Goal: Task Accomplishment & Management: Complete application form

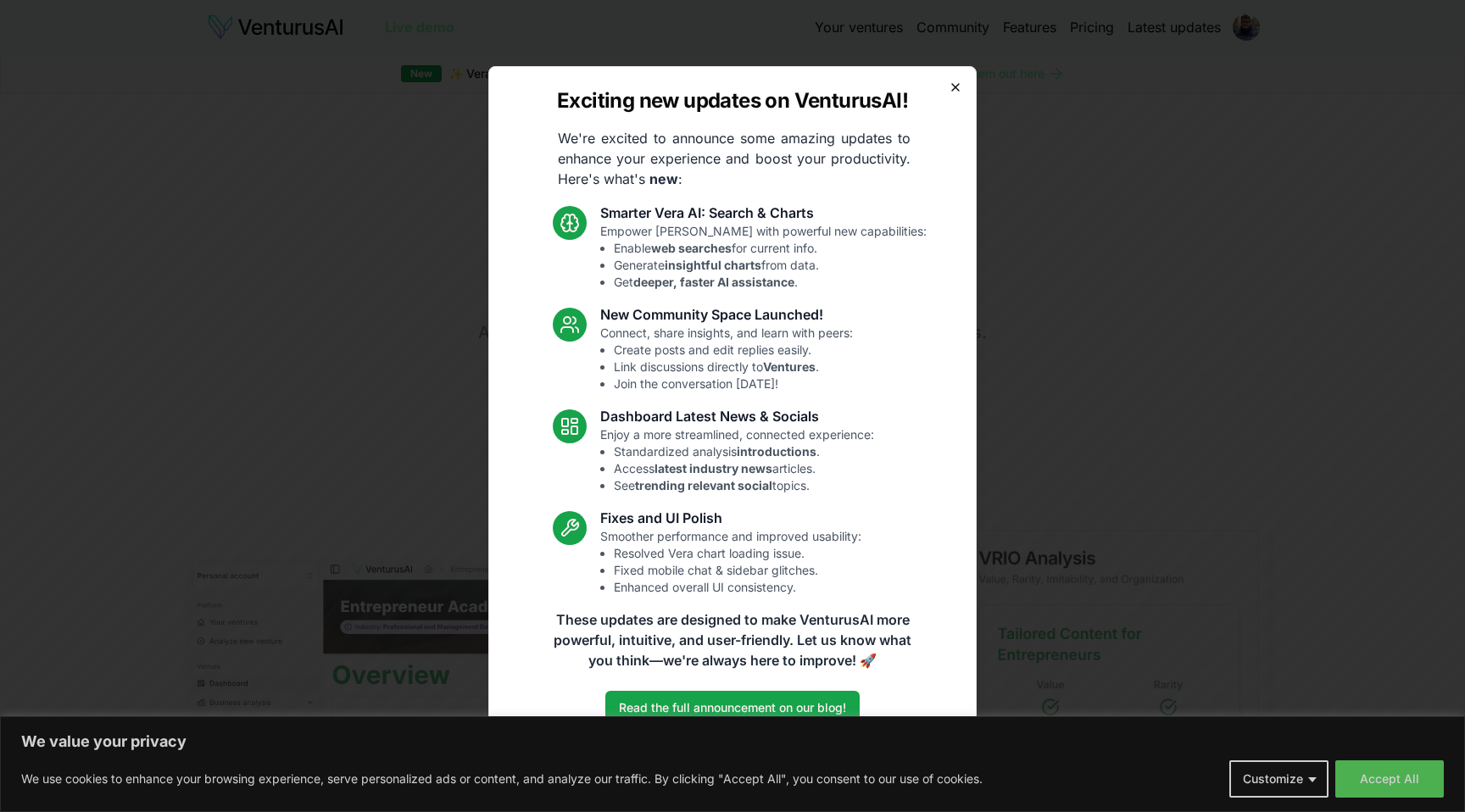
click at [958, 81] on icon "button" at bounding box center [956, 87] width 14 height 14
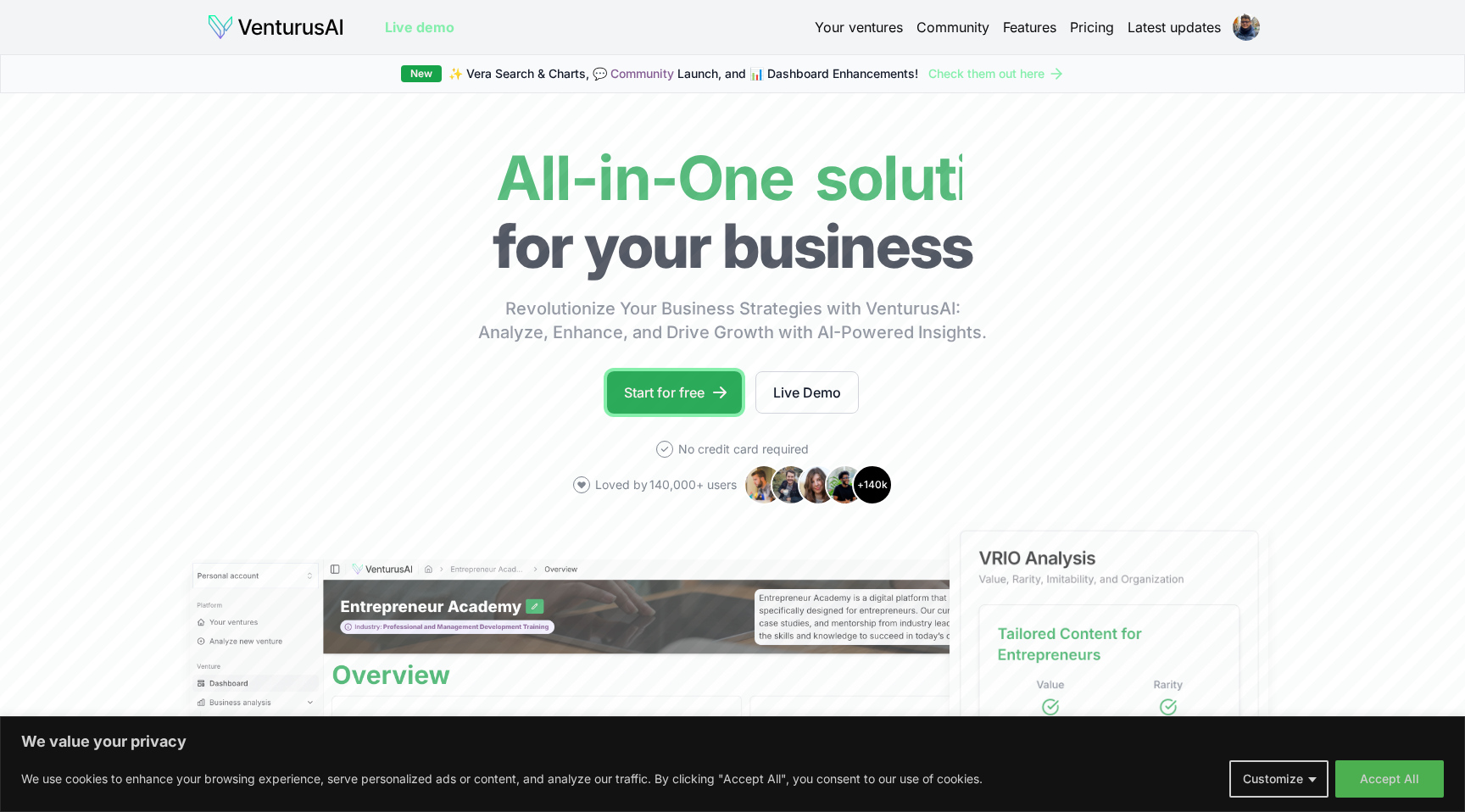
click at [673, 396] on link "Start for free" at bounding box center [674, 392] width 135 height 42
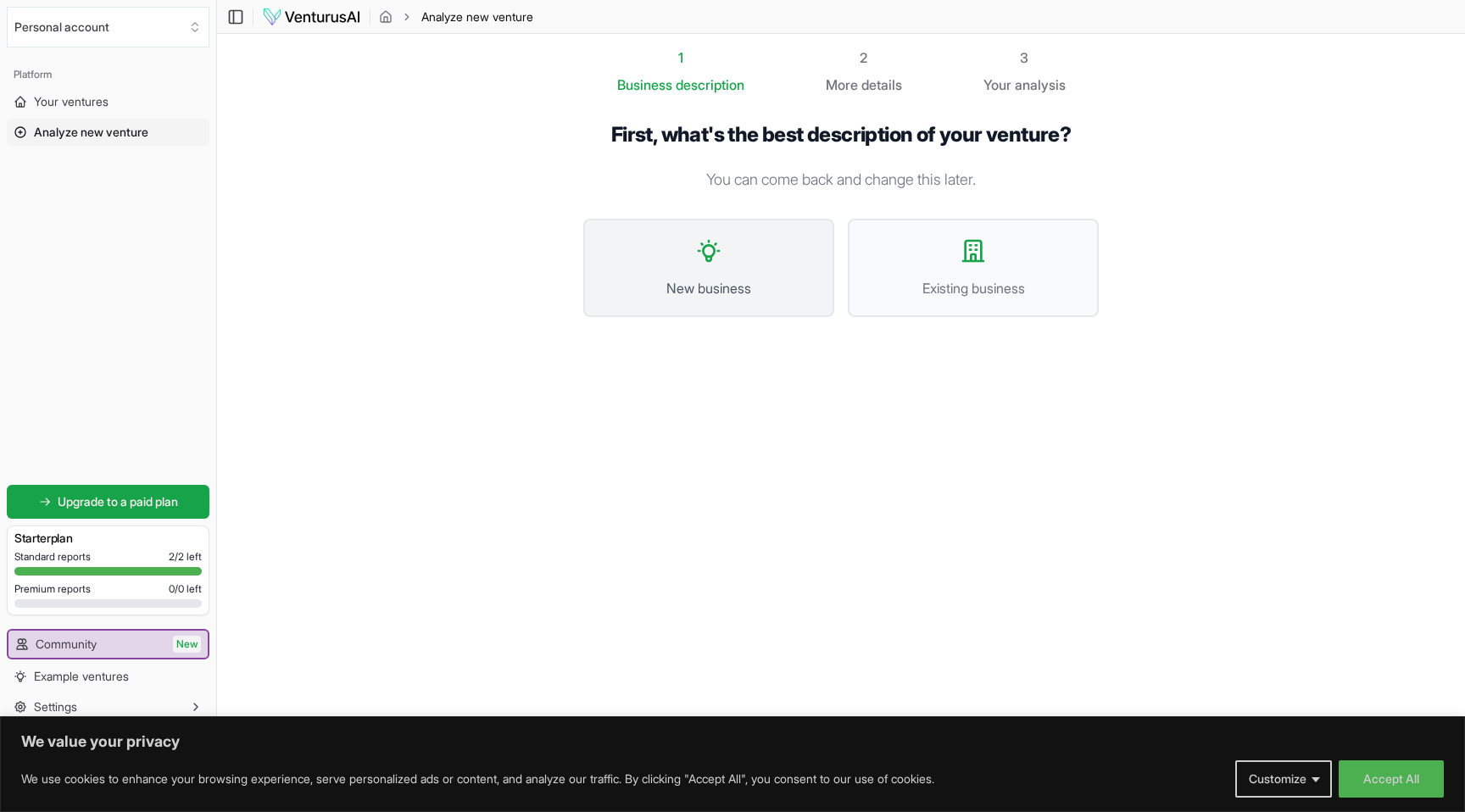
click at [743, 263] on button "New business" at bounding box center [709, 268] width 251 height 98
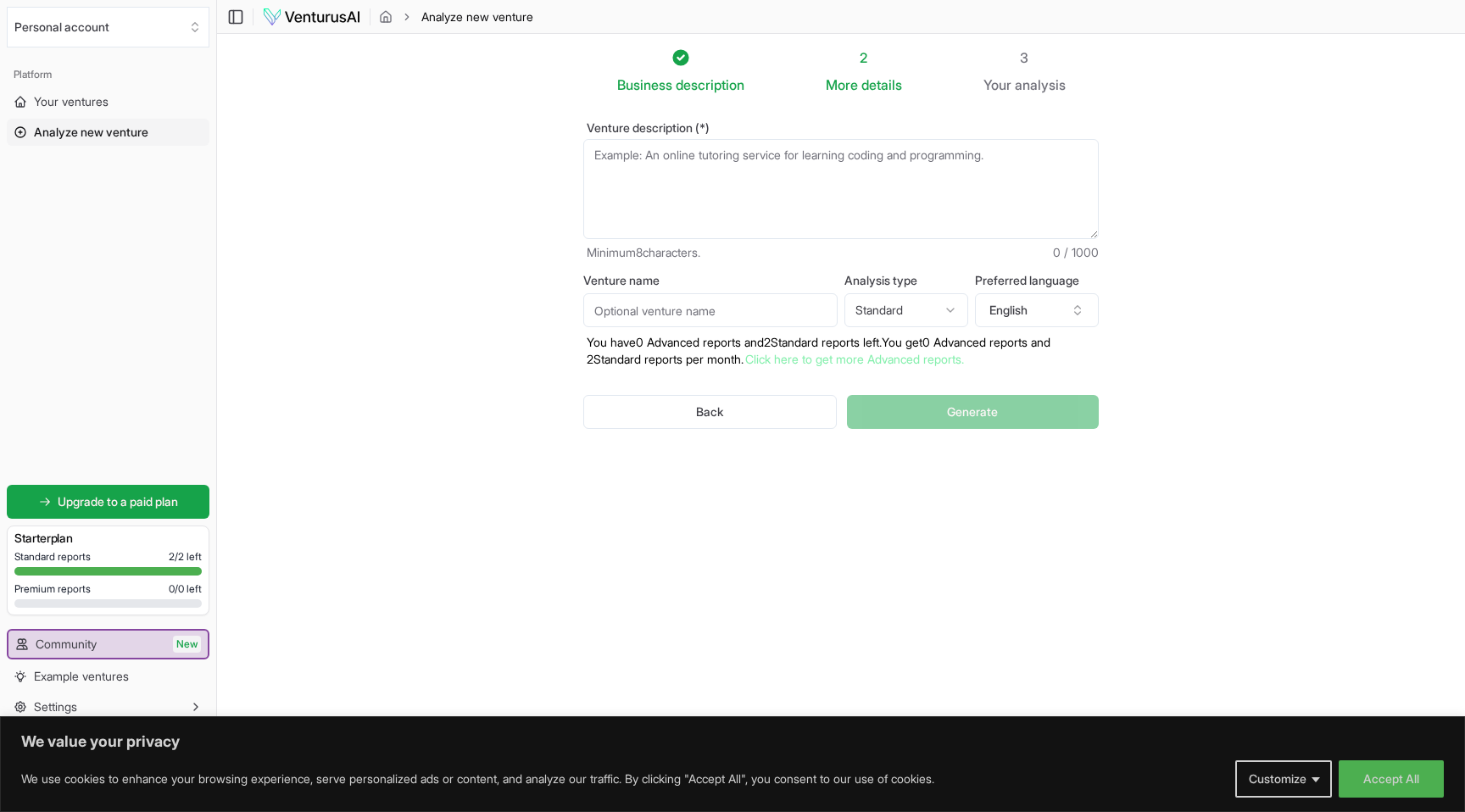
click at [666, 167] on textarea "Venture description (*)" at bounding box center [841, 189] width 515 height 100
click at [85, 110] on span "Your ventures" at bounding box center [71, 102] width 74 height 17
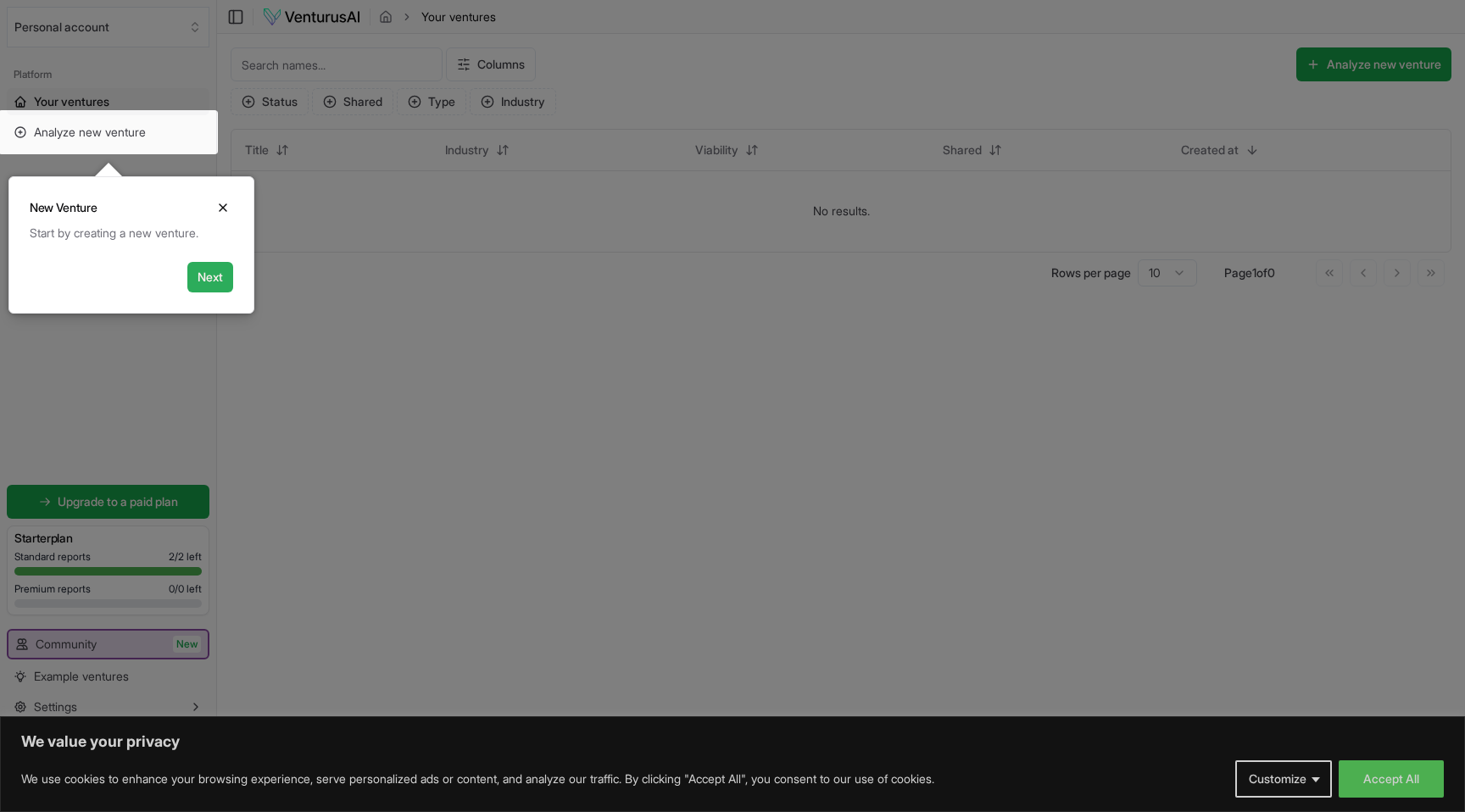
click at [206, 281] on button "Next" at bounding box center [210, 276] width 46 height 30
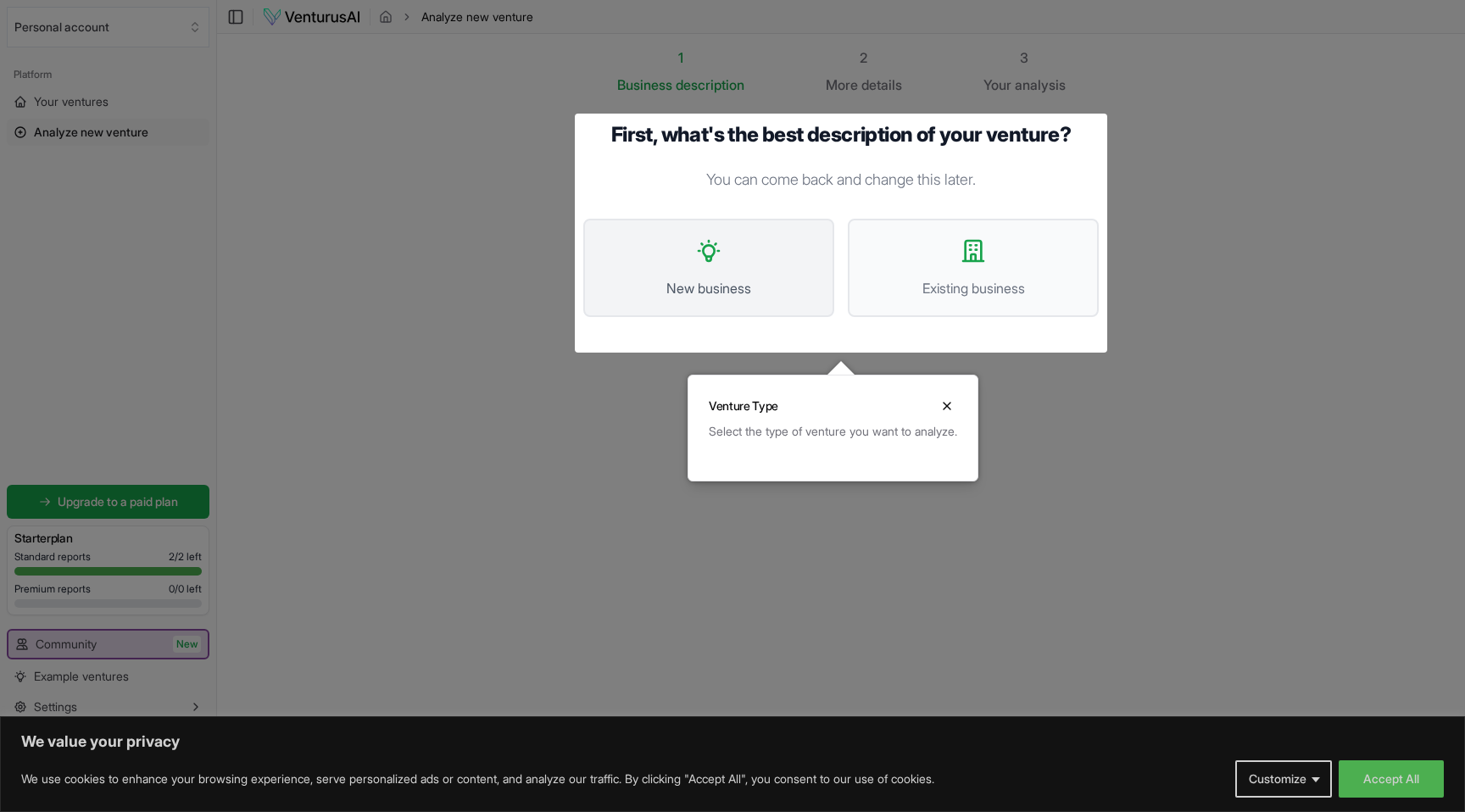
click at [736, 275] on button "New business" at bounding box center [709, 268] width 251 height 98
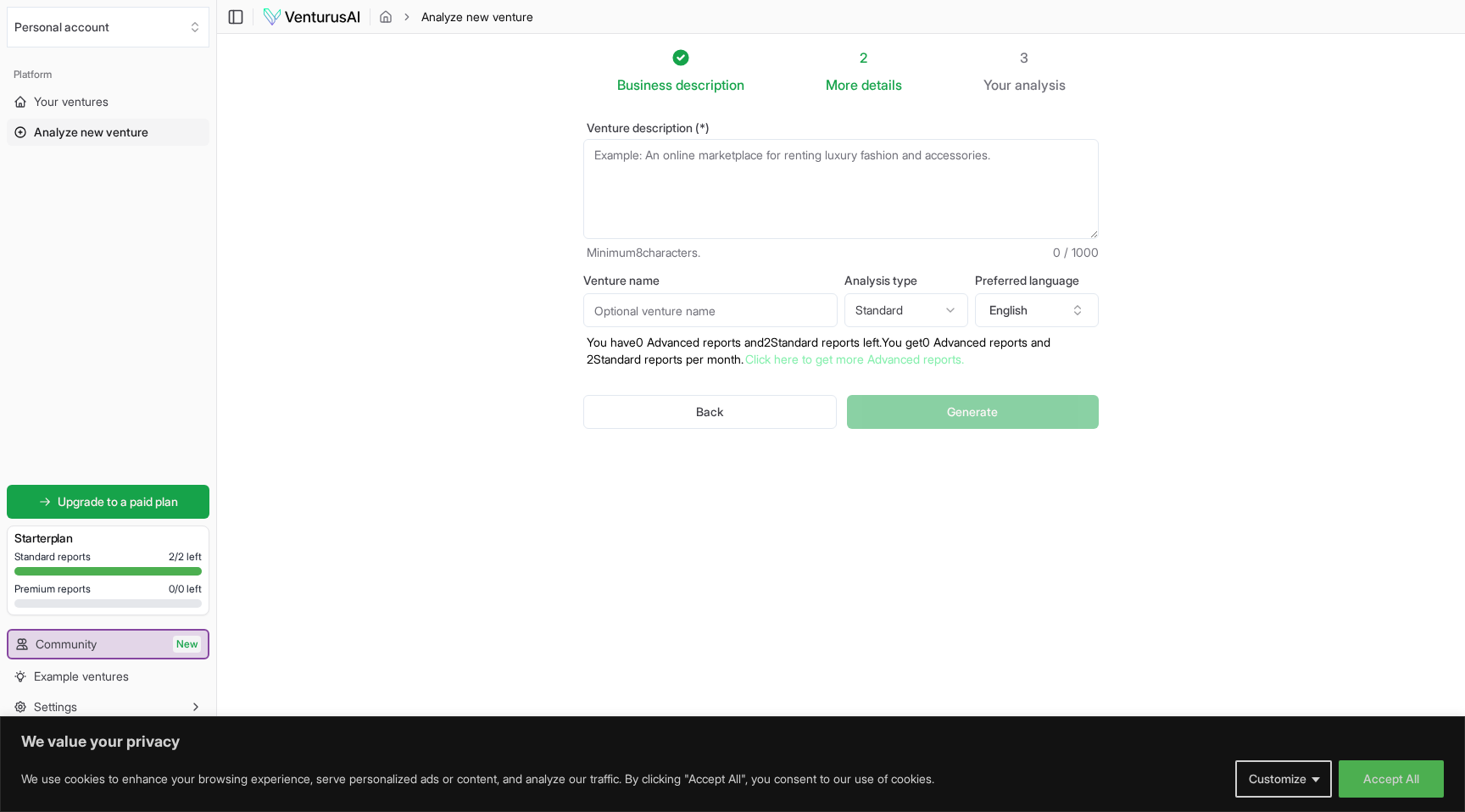
click at [718, 217] on textarea "Venture description (*)" at bounding box center [841, 189] width 515 height 100
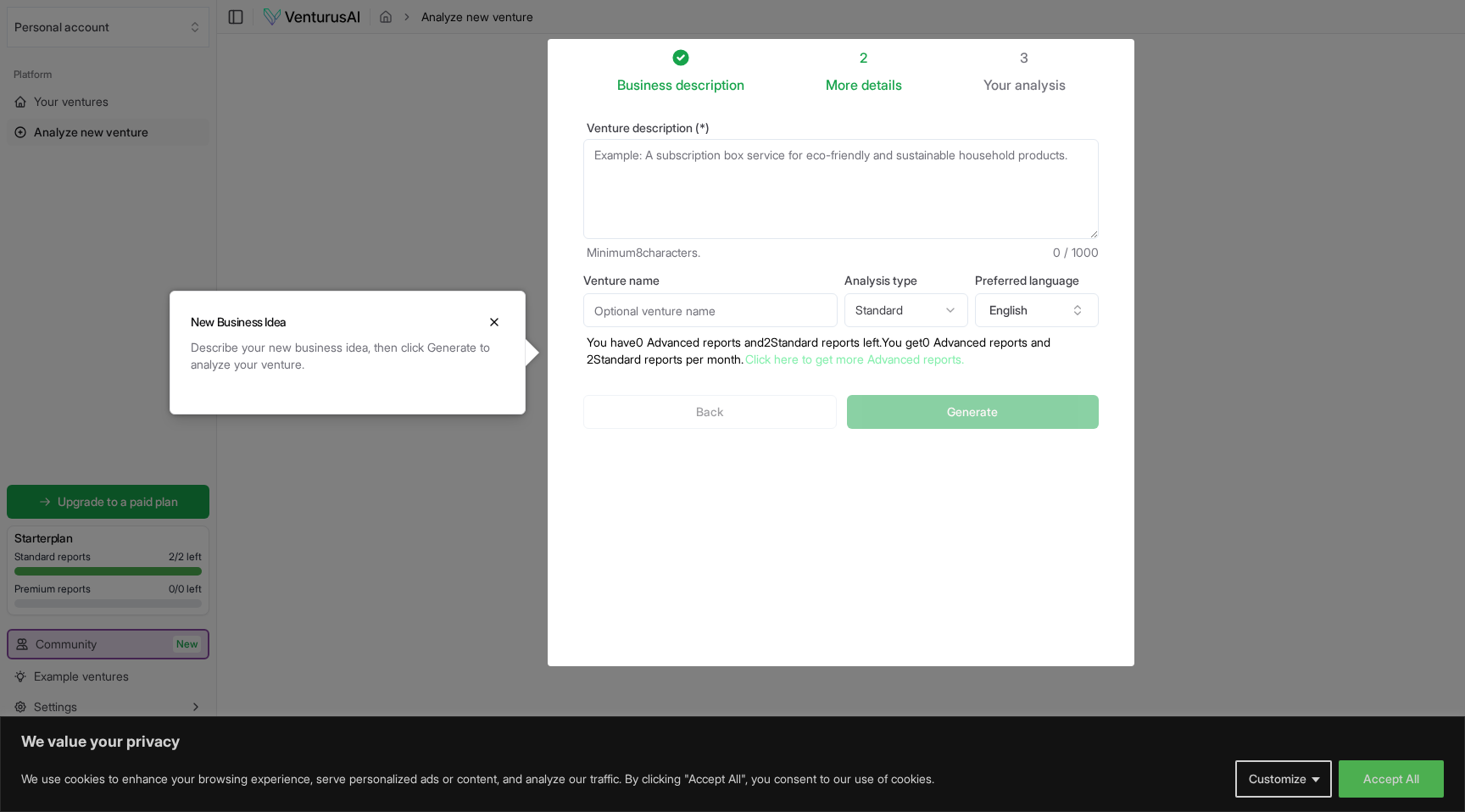
click at [703, 180] on textarea "Venture description (*)" at bounding box center [841, 189] width 515 height 100
paste textarea "Lore i do sitametconse ad elitseddo ei tempor in utlabore e dolorema aliquaen, …"
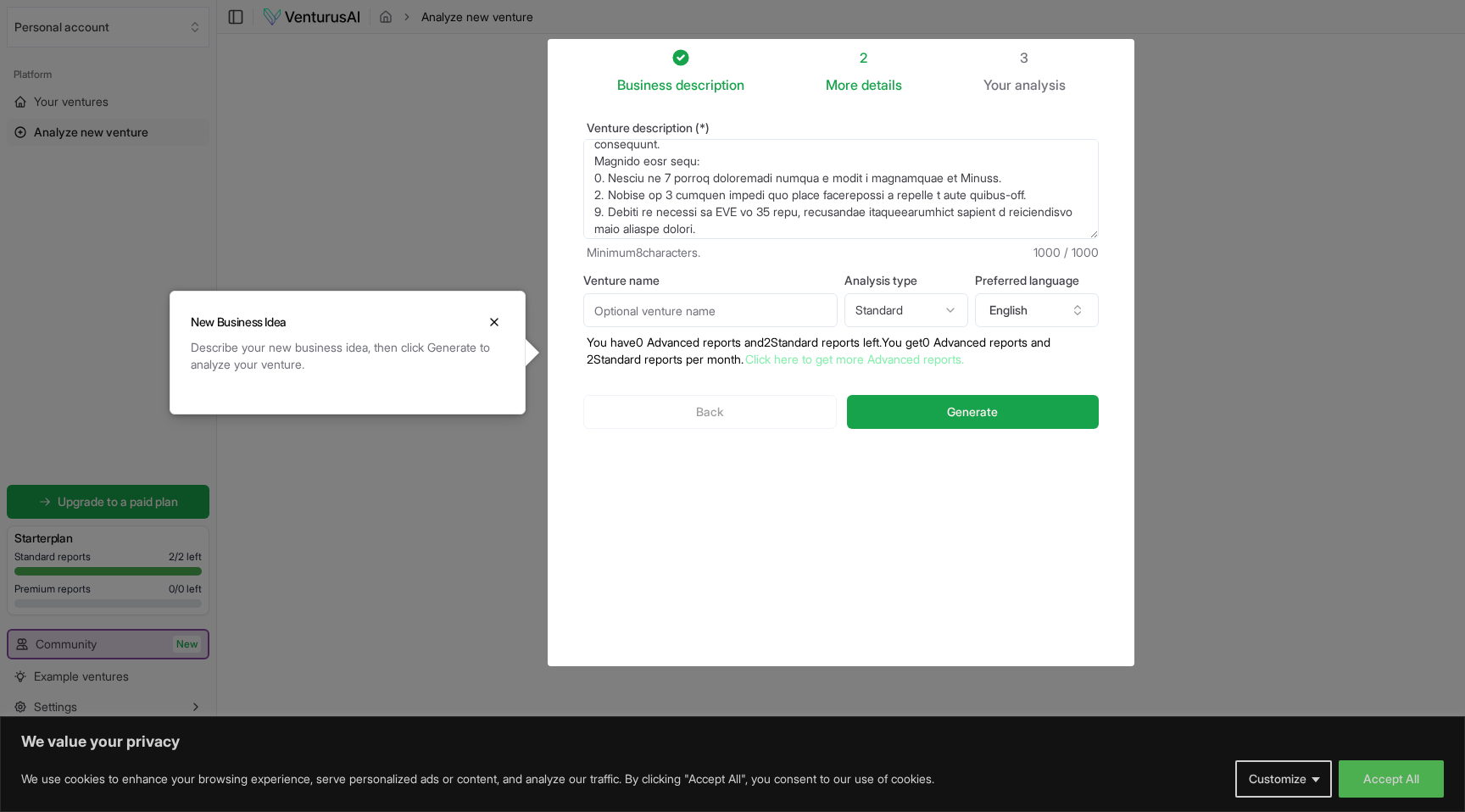
scroll to position [237, 0]
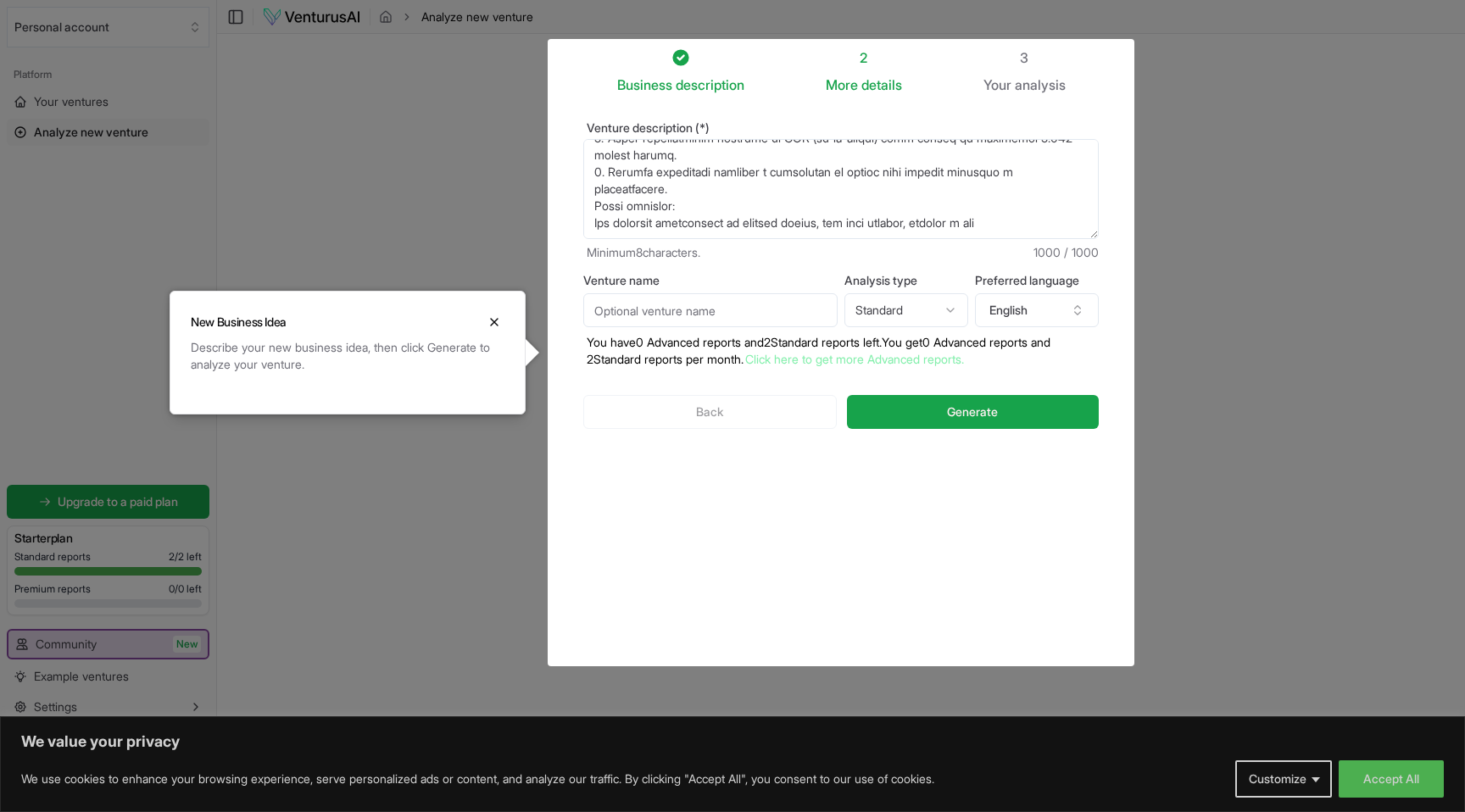
type textarea "Lore i do sitametconse ad elitseddo ei tempor in utlabore e dolorema aliquaen, …"
click at [664, 318] on input "Venture name" at bounding box center [710, 310] width 255 height 34
type input "LYVIA"
click at [910, 309] on html "We value your privacy We use cookies to enhance your browsing experience, serve…" at bounding box center [732, 406] width 1465 height 812
select select "advanced"
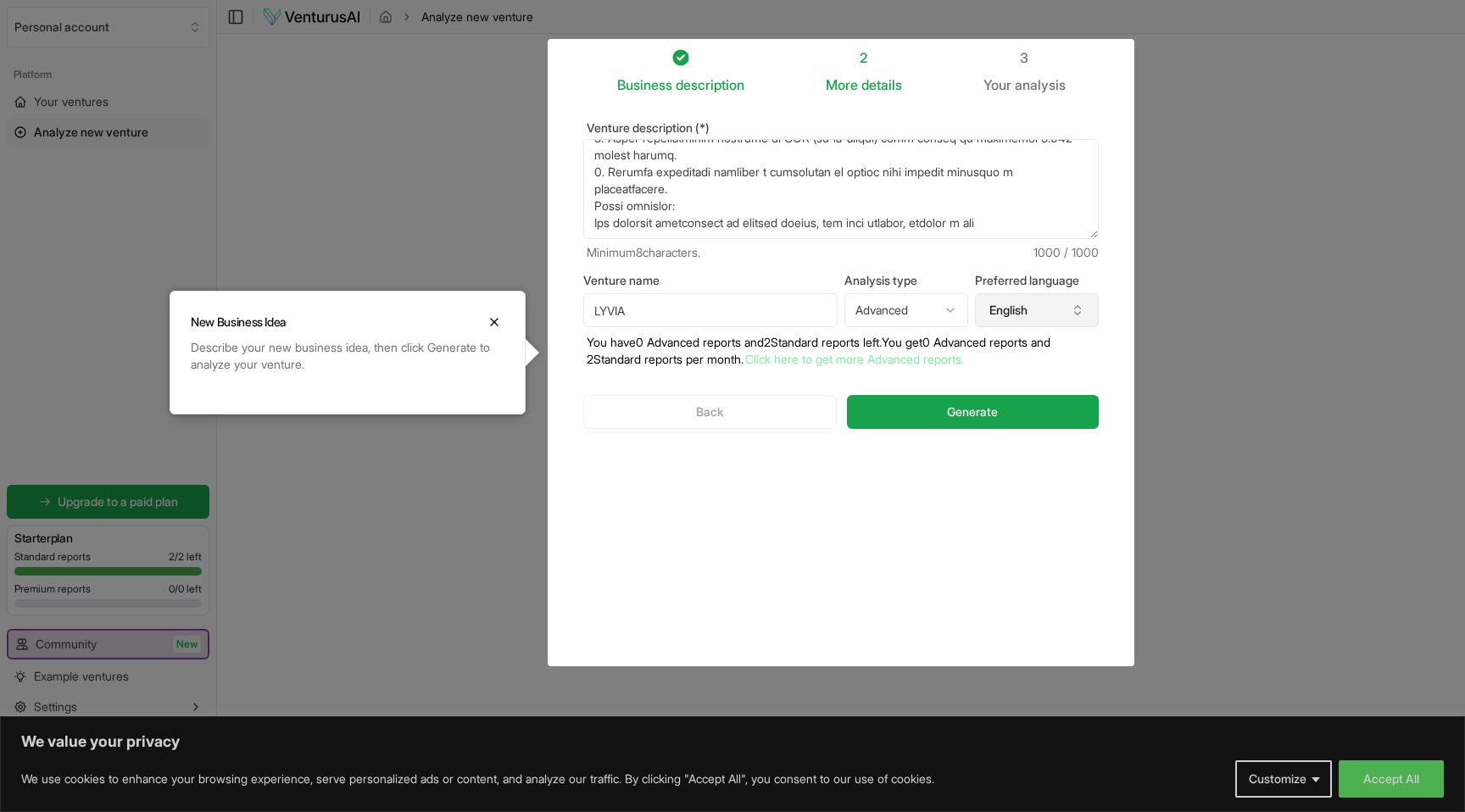
click at [1021, 313] on button "English" at bounding box center [1036, 310] width 123 height 34
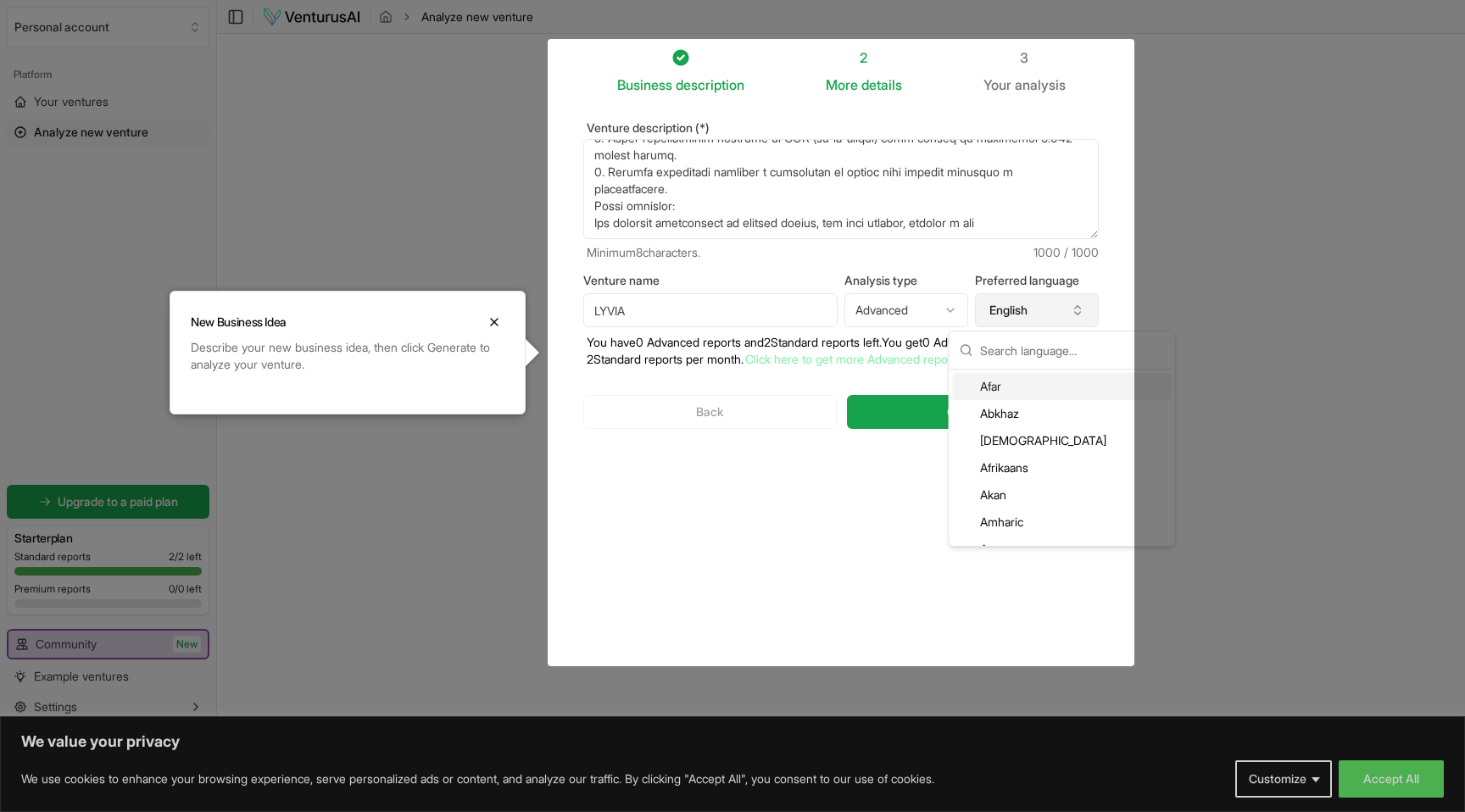
click at [1009, 312] on button "English" at bounding box center [1036, 310] width 123 height 34
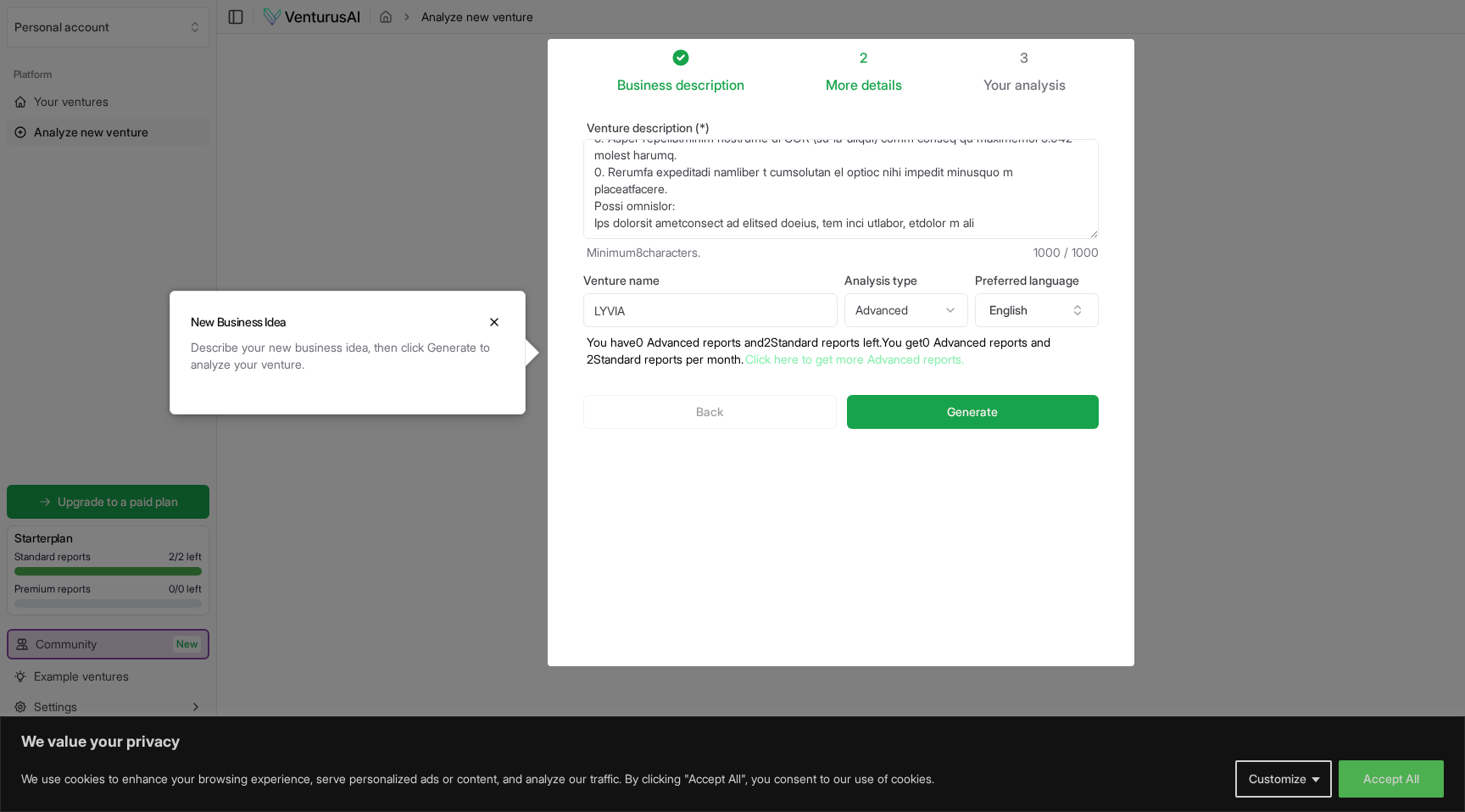
click at [843, 604] on div "Business description 2 More details 3 Your analysis Venture description (*) Min…" at bounding box center [841, 352] width 570 height 610
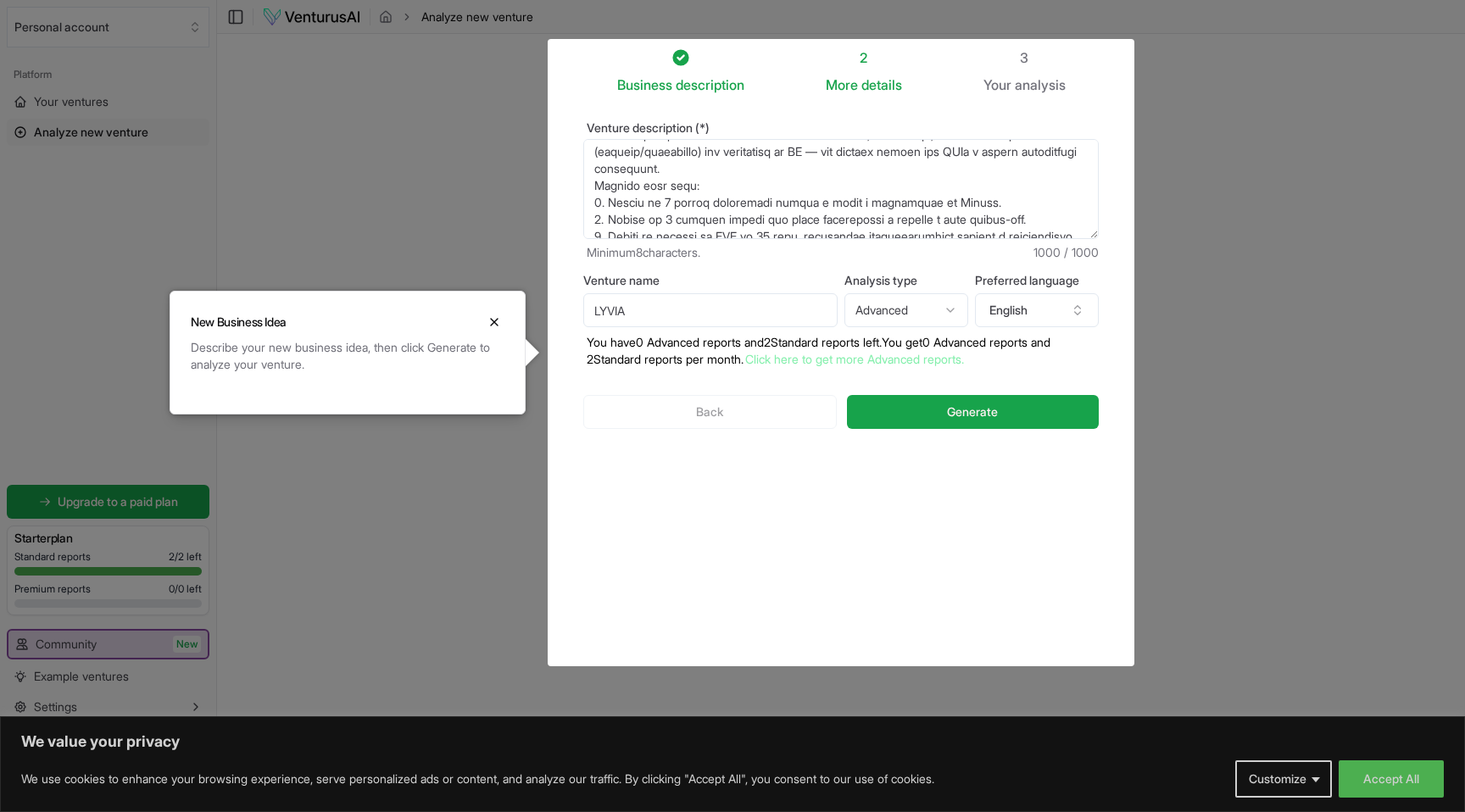
drag, startPoint x: 779, startPoint y: 183, endPoint x: 583, endPoint y: 154, distance: 198.1
click at [583, 154] on div "Venture description (*) Minimum 8 characters. 1000 / 1000 Venture name LYVIA An…" at bounding box center [841, 289] width 570 height 388
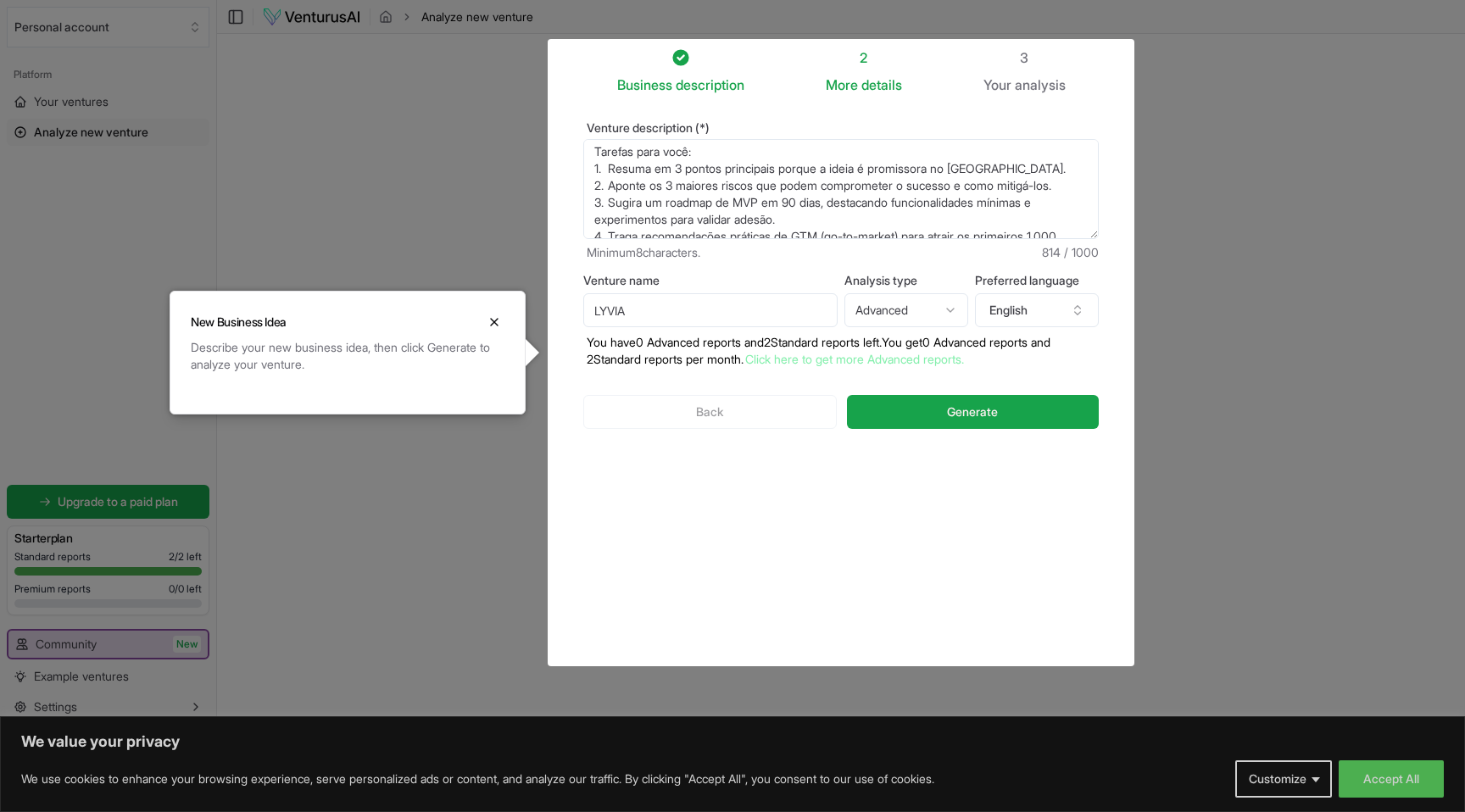
scroll to position [0, 0]
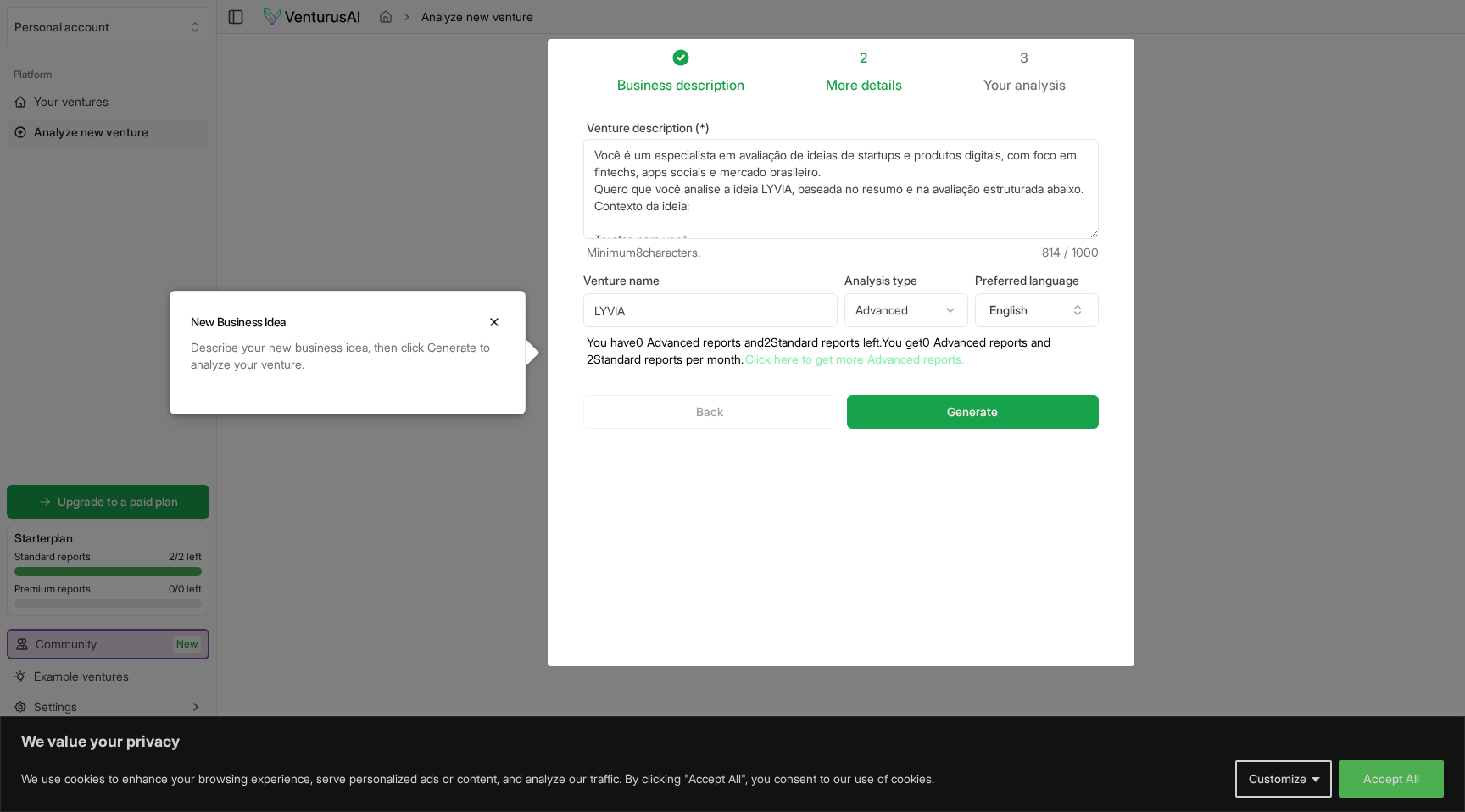
type textarea "Você é um especialista em avaliação de ideias de startups e produtos digitais, …"
click at [1013, 299] on button "English" at bounding box center [1036, 310] width 123 height 34
type input "por"
click at [1011, 382] on div "Portuguese" at bounding box center [1062, 386] width 218 height 27
click at [755, 202] on textarea "Você é um especialista em avaliação de ideias de startups e produtos digitais, …" at bounding box center [841, 189] width 515 height 100
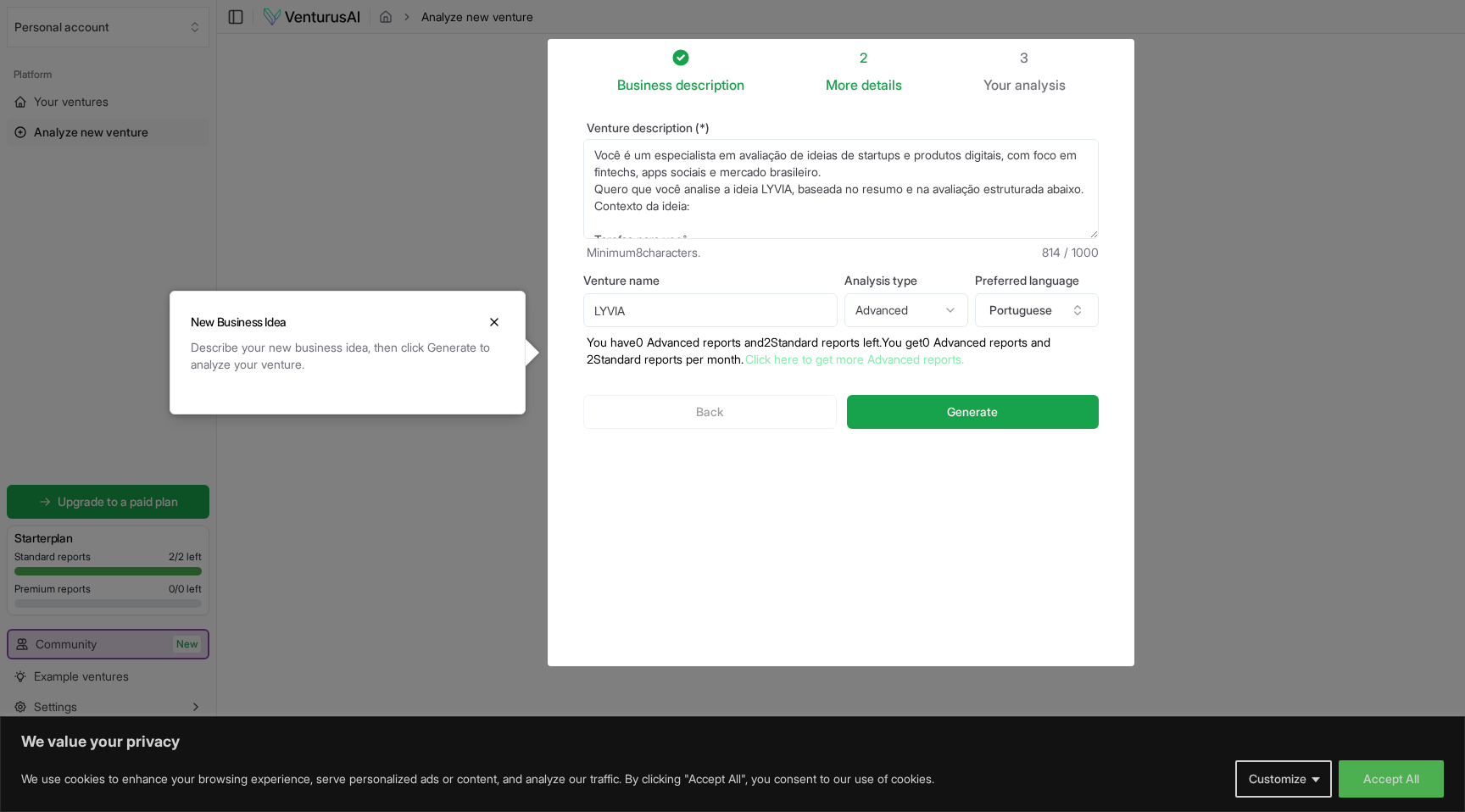
click at [734, 217] on textarea "Você é um especialista em avaliação de ideias de startups e produtos digitais, …" at bounding box center [841, 189] width 515 height 100
paste textarea "Um app de chanel manager para centralizar reservas, mensagens, preços e operaçõ…"
click at [778, 194] on textarea "Você é um especialista em avaliação de ideias de startups e produtos digitais, …" at bounding box center [841, 189] width 515 height 100
click at [794, 192] on textarea "Um app de chanel manager para centralizar reservas, mensagens, preços e operaçõ…" at bounding box center [841, 189] width 515 height 100
click at [683, 156] on textarea "Um app de chanel manager para centralizar reservas, mensagens, preços e operaçõ…" at bounding box center [841, 189] width 515 height 100
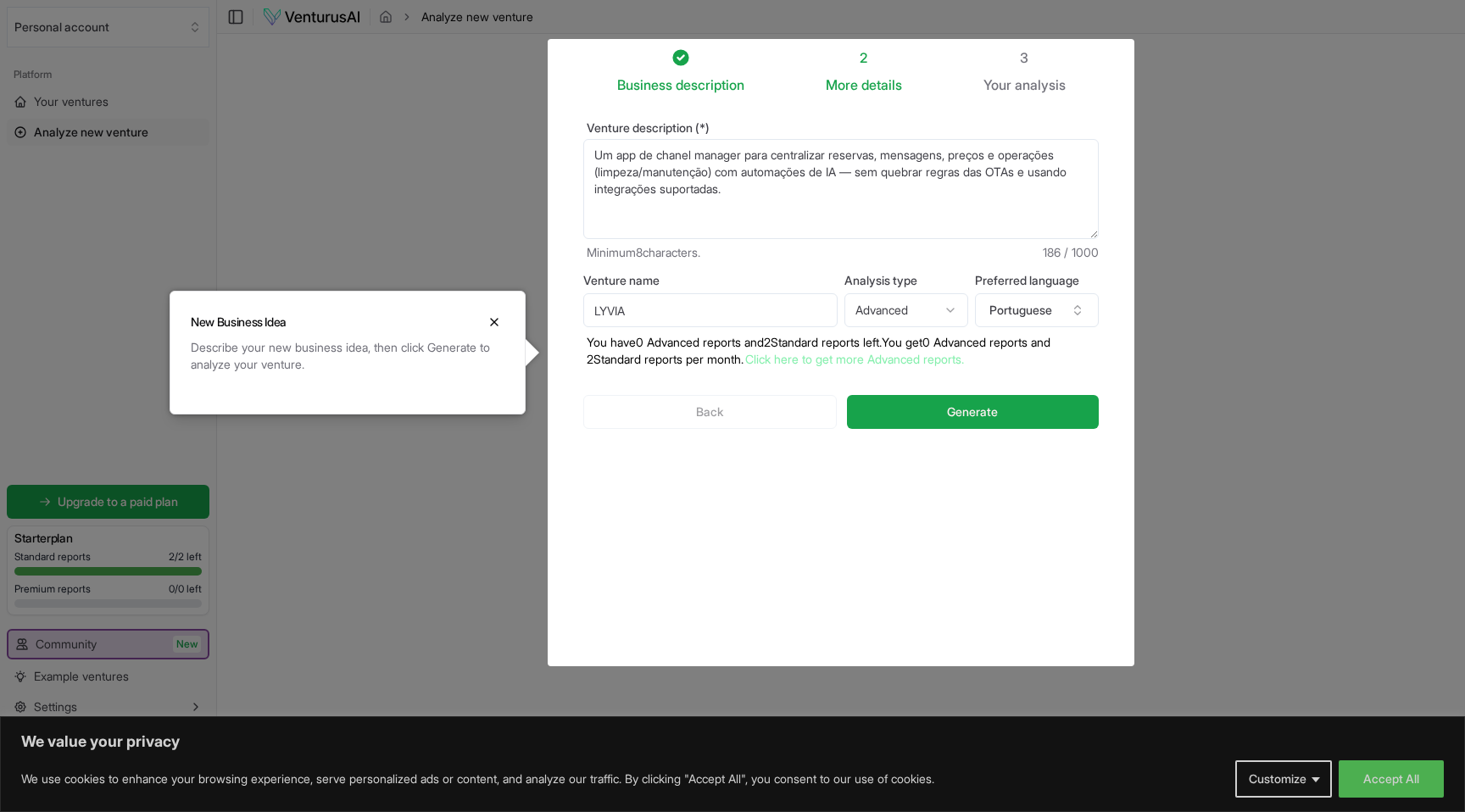
click at [673, 156] on textarea "Um app de chanel manager para centralizar reservas, mensagens, preços e operaçõ…" at bounding box center [841, 189] width 515 height 100
click at [682, 154] on textarea "Um app de chanel manager para centralizar reservas, mensagens, preços e operaçõ…" at bounding box center [841, 189] width 515 height 100
click at [830, 215] on textarea "Um app de chanel manager para centralizar reservas, mensagens, preços e operaçõ…" at bounding box center [841, 189] width 515 height 100
drag, startPoint x: 782, startPoint y: 172, endPoint x: 656, endPoint y: 173, distance: 126.0
click at [656, 173] on textarea "Um app de chanel manager para centralizar reservas, mensagens, preços e operaçõ…" at bounding box center [841, 189] width 515 height 100
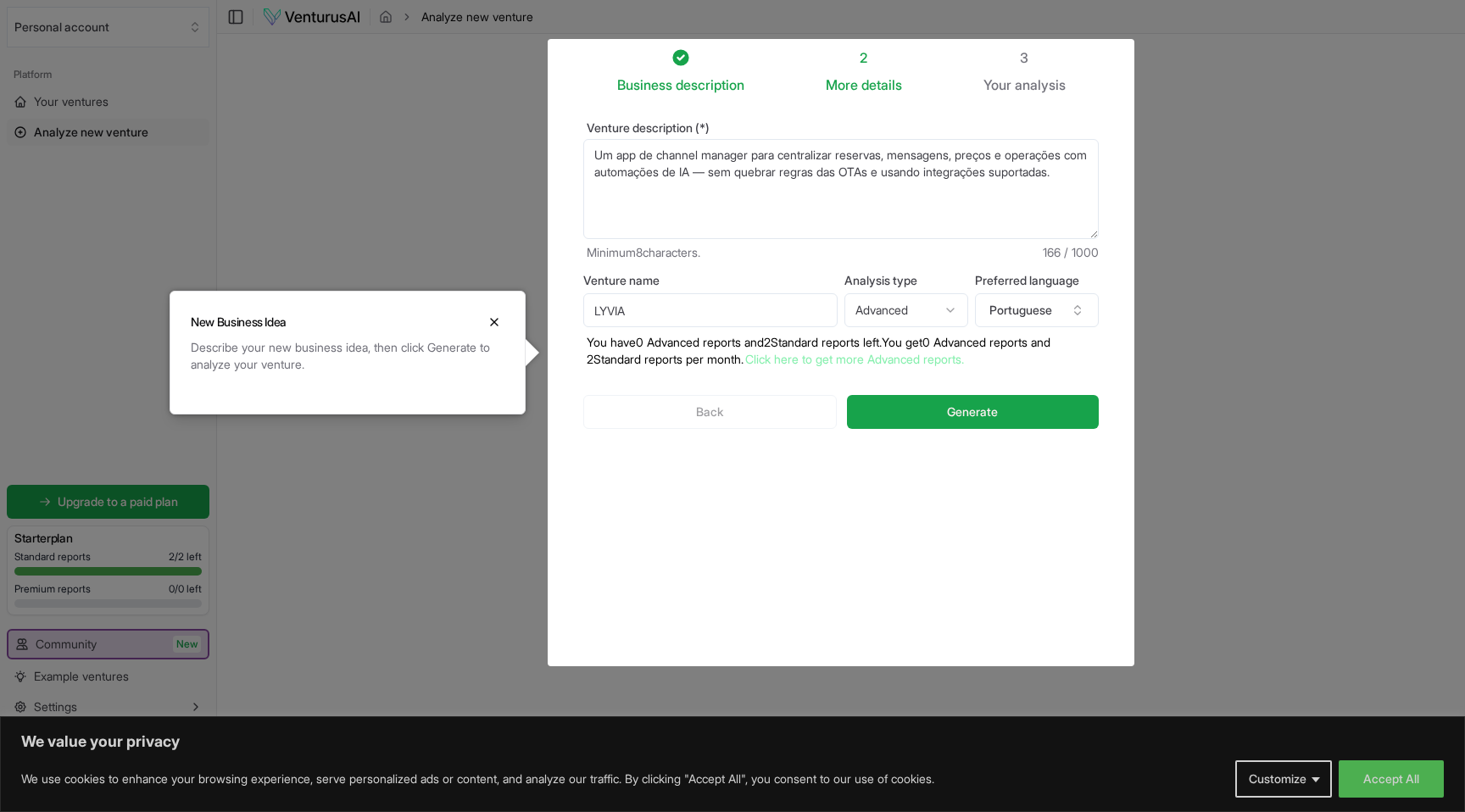
type textarea "Um app de channel manager para centralizar reservas, mensagens, preços e operaç…"
click at [908, 311] on html "We value your privacy We use cookies to enhance your browsing experience, serve…" at bounding box center [732, 406] width 1465 height 812
click at [901, 308] on html "We value your privacy We use cookies to enhance your browsing experience, serve…" at bounding box center [732, 406] width 1465 height 812
click at [899, 311] on html "We value your privacy We use cookies to enhance your browsing experience, serve…" at bounding box center [732, 406] width 1465 height 812
select select "standard"
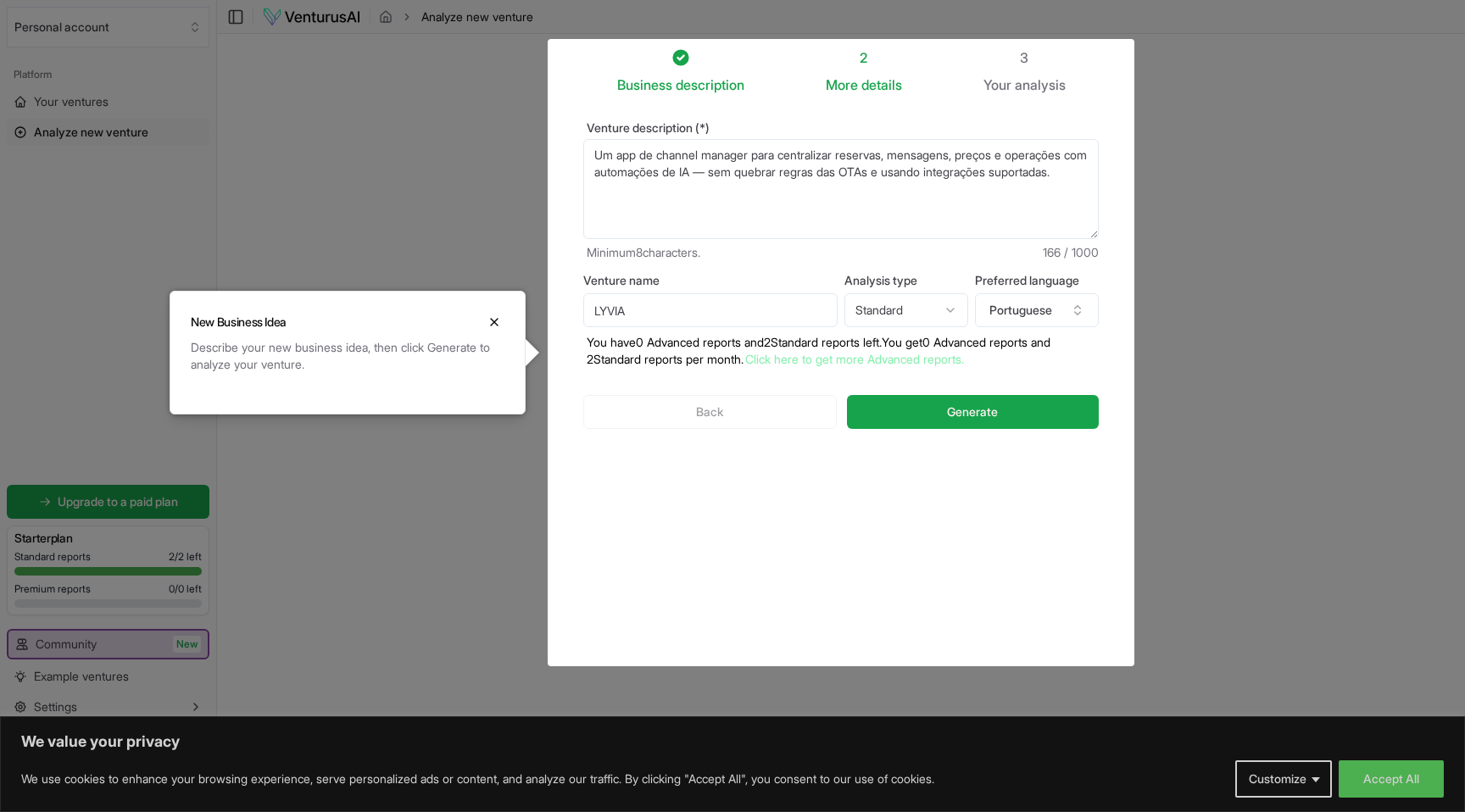
click at [808, 212] on textarea "Um app de channel manager para centralizar reservas, mensagens, preços e operaç…" at bounding box center [841, 189] width 515 height 100
click at [805, 210] on textarea "Um app de channel manager para centralizar reservas, mensagens, preços e operaç…" at bounding box center [841, 189] width 515 height 100
click at [761, 201] on textarea "Um app de channel manager para centralizar reservas, mensagens, preços e operaç…" at bounding box center [841, 189] width 515 height 100
paste textarea "Gestores de espaços para hospedagem em plataformas como Airbnb, Booking e Vrbo …"
click at [730, 192] on textarea "Um app de channel manager para centralizar reservas, mensagens, preços e operaç…" at bounding box center [841, 189] width 515 height 100
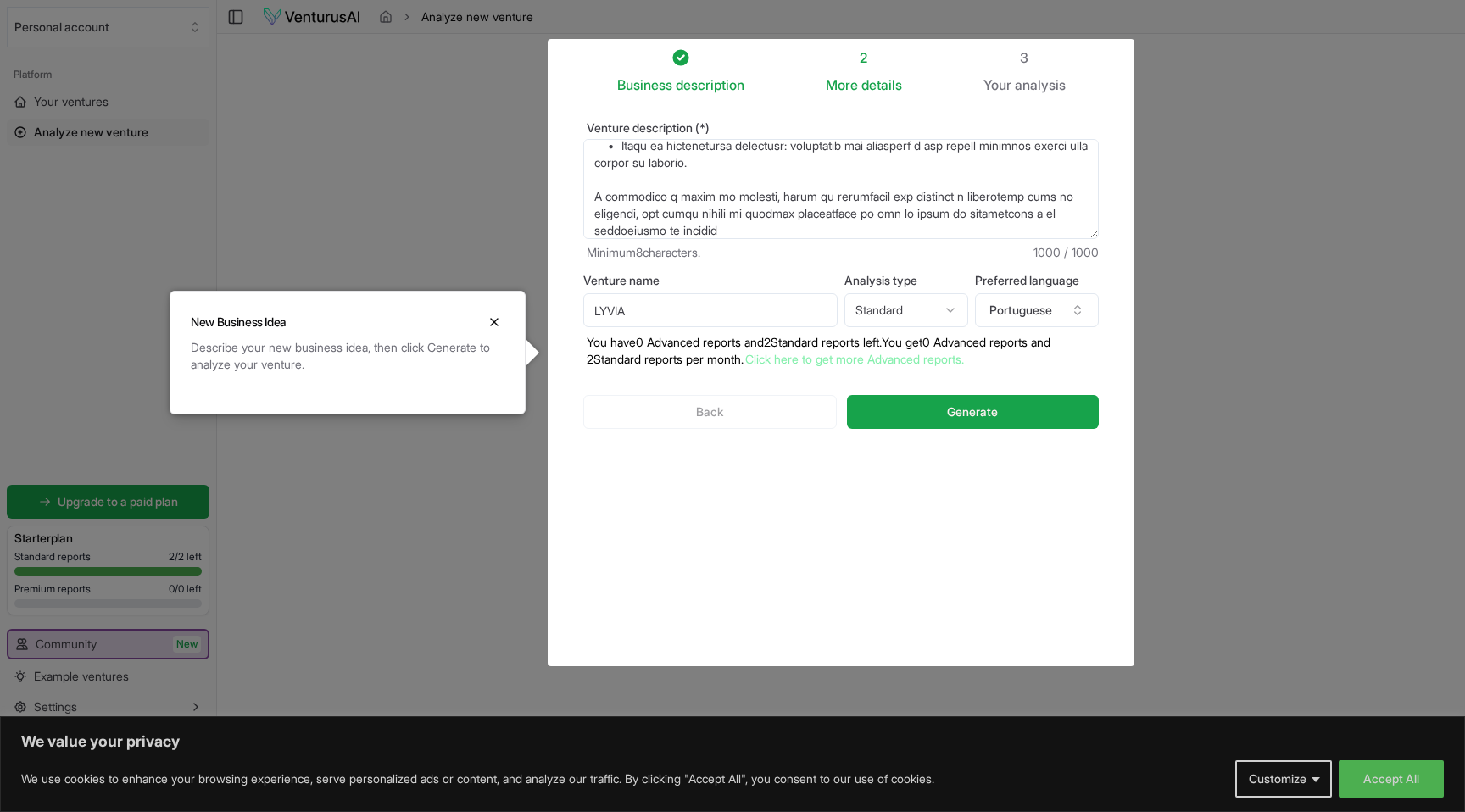
scroll to position [220, 0]
click at [702, 186] on textarea "Um app de channel manager para centralizar reservas, mensagens, preços e operaç…" at bounding box center [841, 189] width 515 height 100
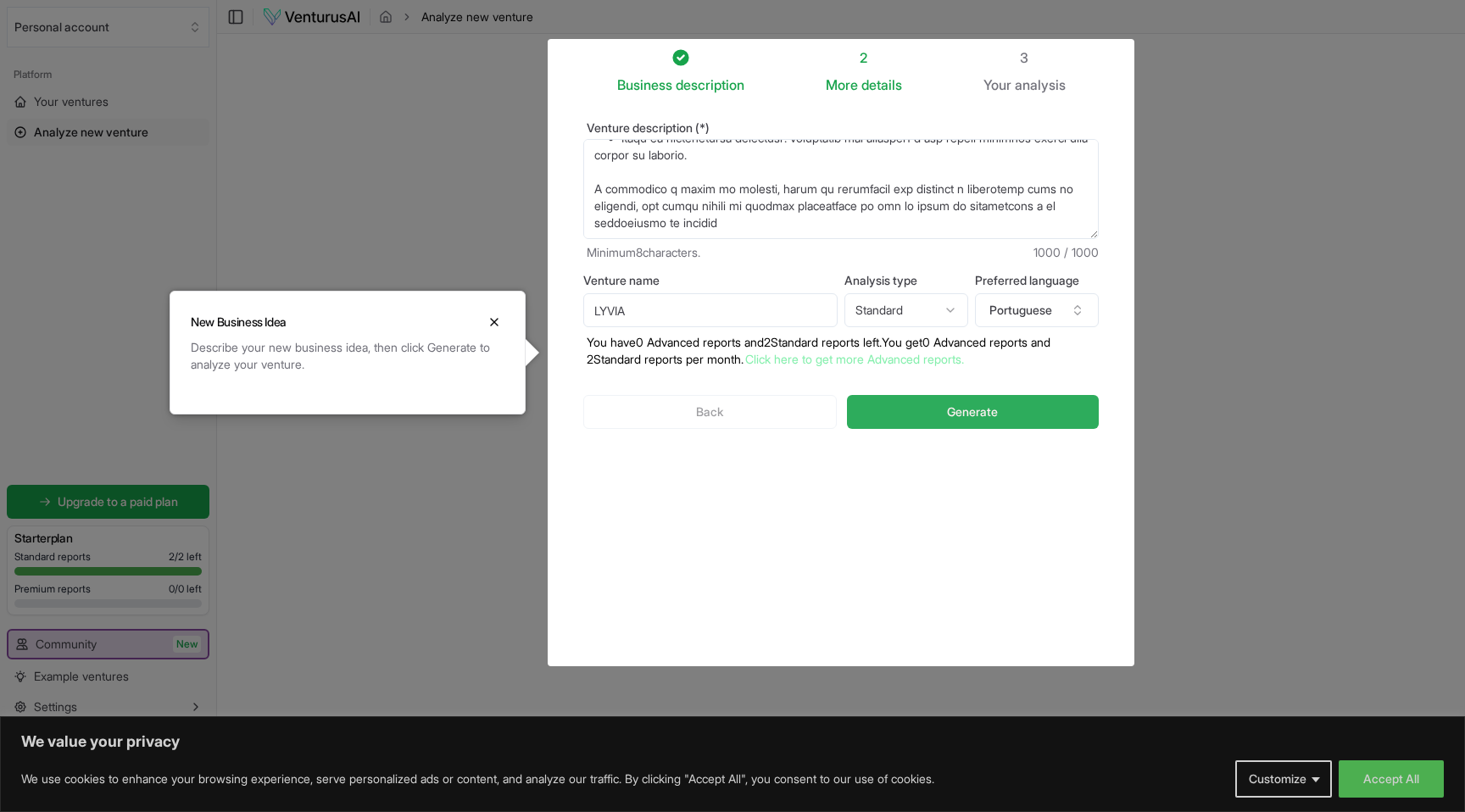
type textarea "Lo ips do sitamet consect adip elitseddoei temporin, utlaboree, dolore m aliqua…"
click at [909, 416] on button "Generate" at bounding box center [973, 412] width 252 height 34
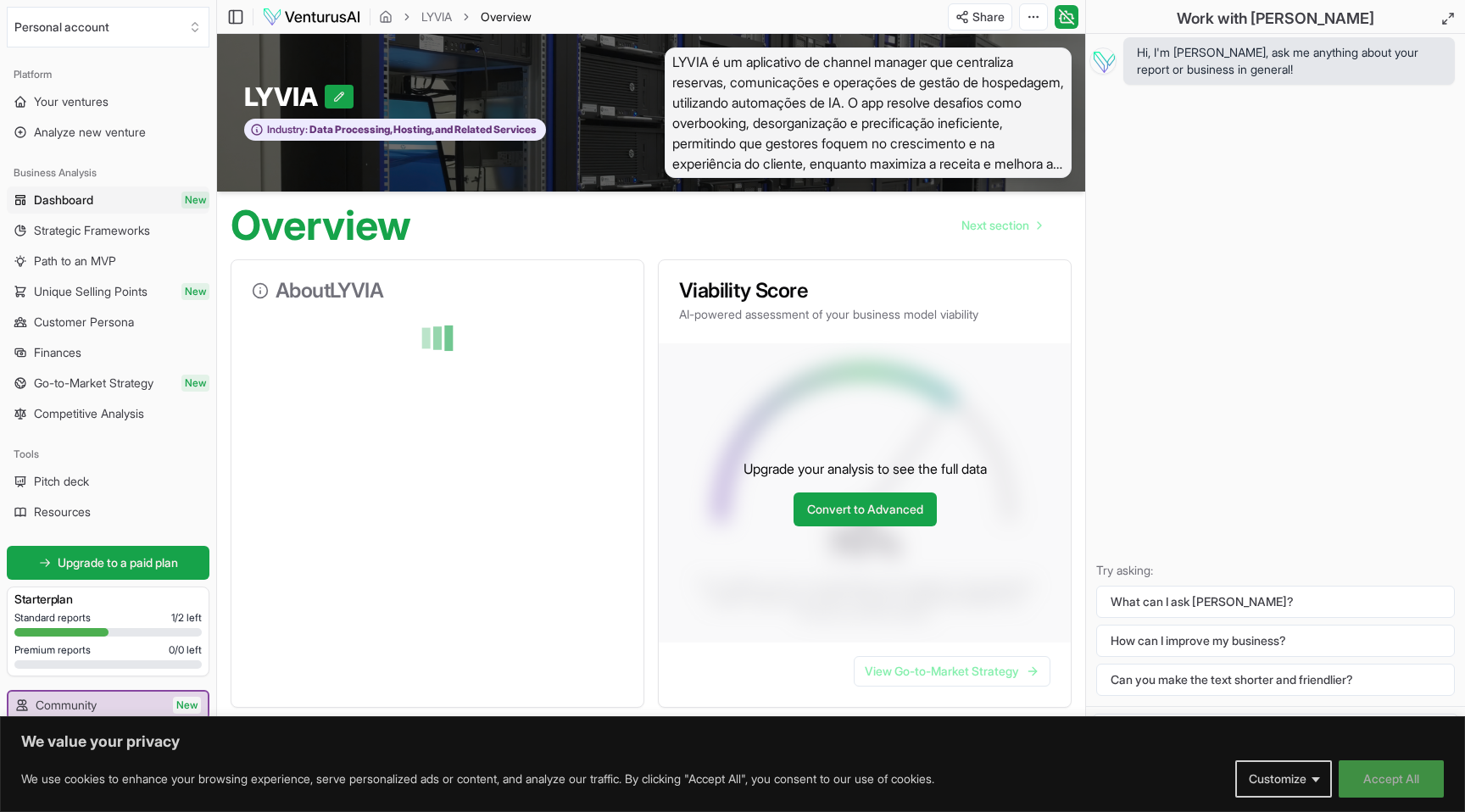
click at [1368, 785] on button "Accept All" at bounding box center [1392, 778] width 105 height 37
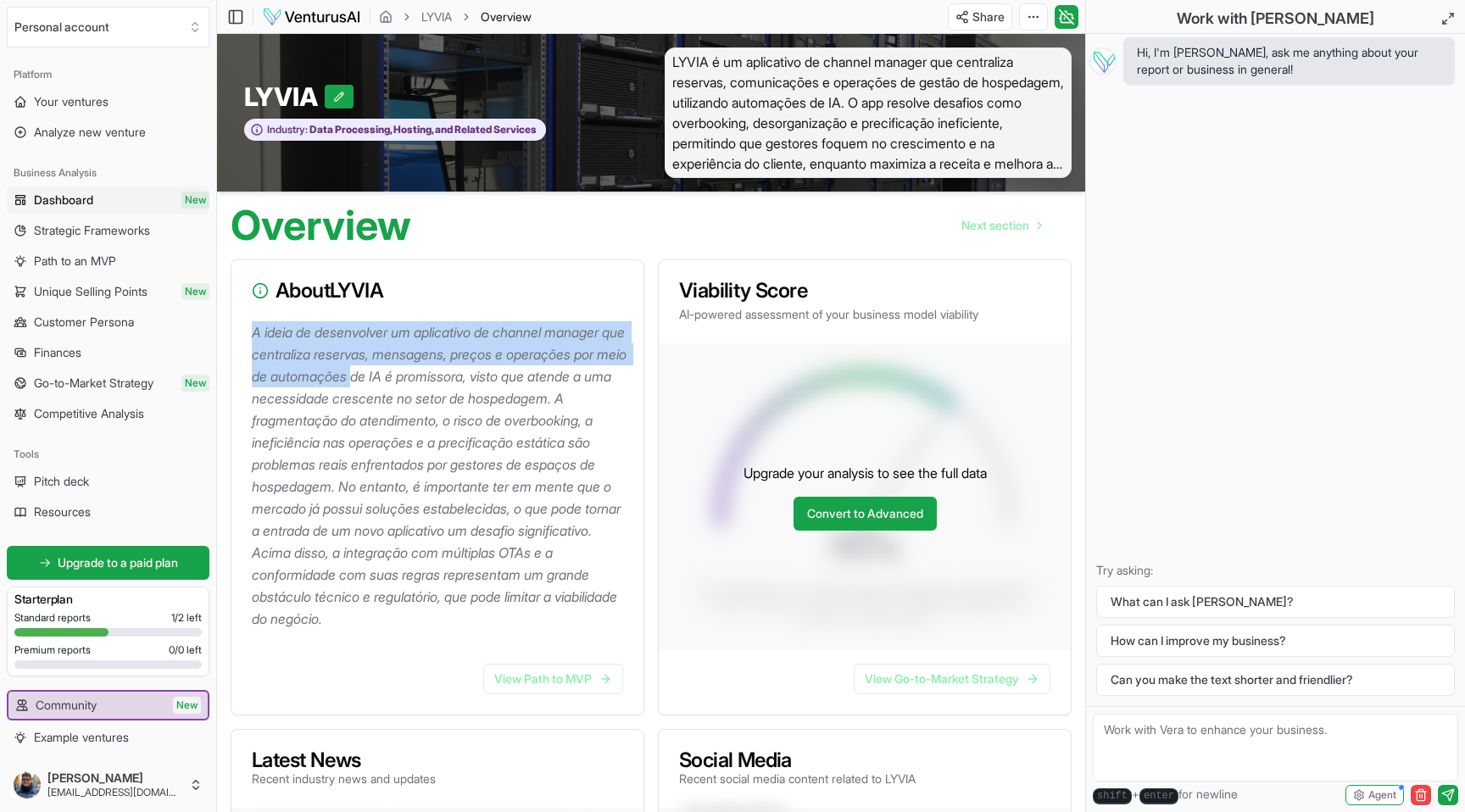
drag, startPoint x: 250, startPoint y: 332, endPoint x: 417, endPoint y: 377, distance: 173.0
click at [417, 377] on div "A ideia de desenvolver um aplicativo de channel manager que centraliza reservas…" at bounding box center [437, 485] width 412 height 329
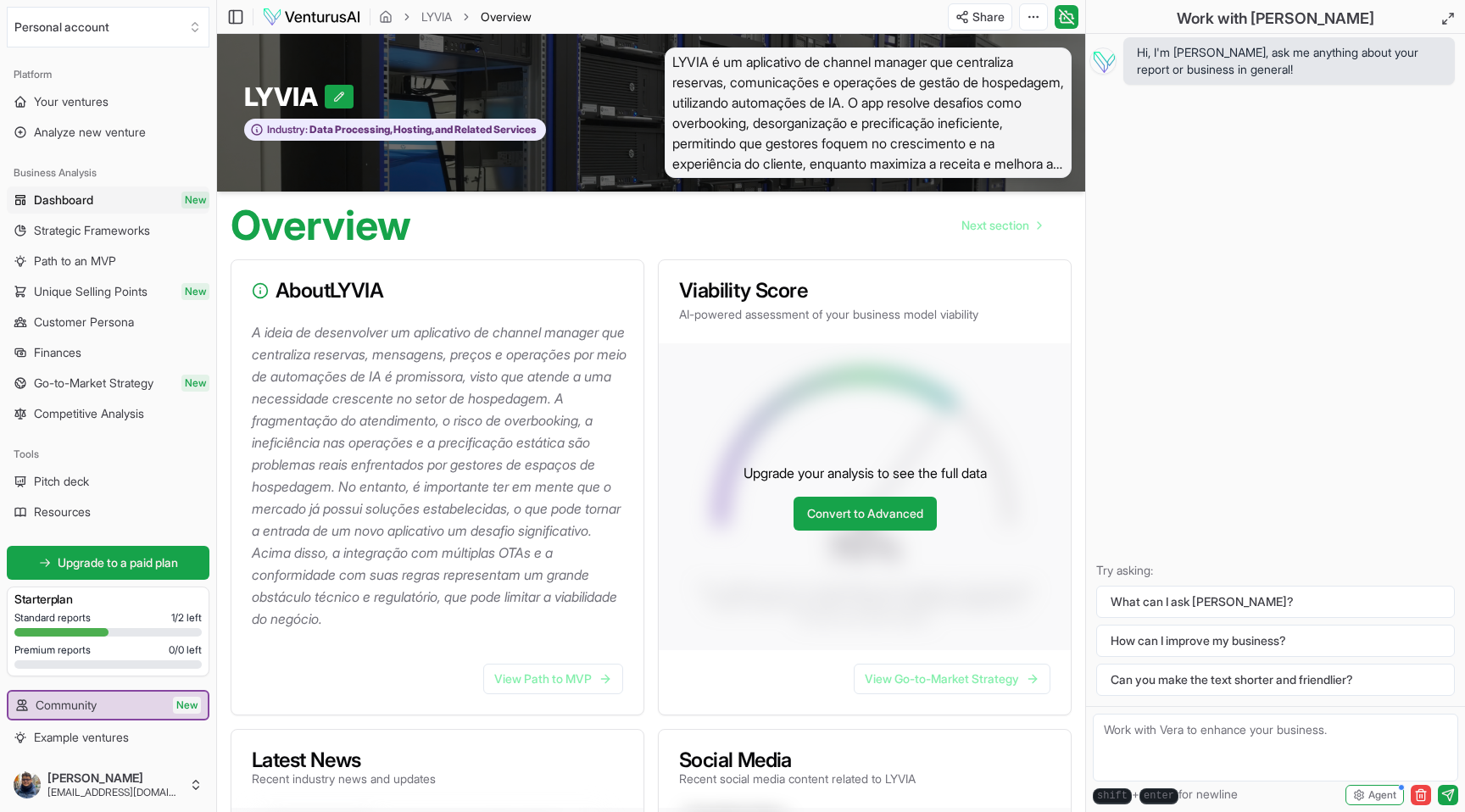
click at [414, 563] on p "A ideia de desenvolver um aplicativo de channel manager que centraliza reservas…" at bounding box center [441, 475] width 378 height 308
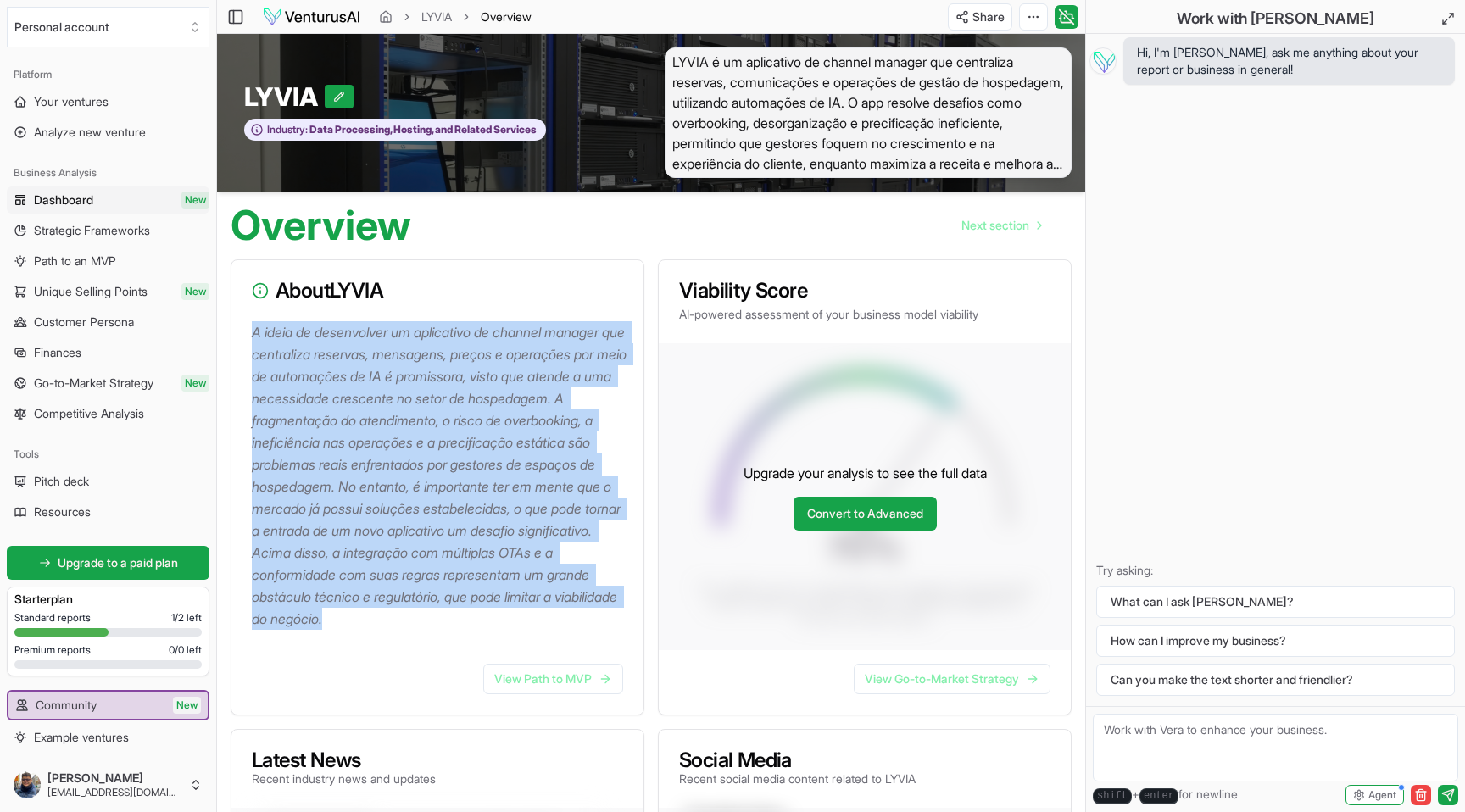
drag, startPoint x: 534, startPoint y: 620, endPoint x: 249, endPoint y: 317, distance: 416.0
click at [249, 317] on div "About LYVIA A ideia de desenvolver um aplicativo de channel manager que central…" at bounding box center [437, 487] width 414 height 456
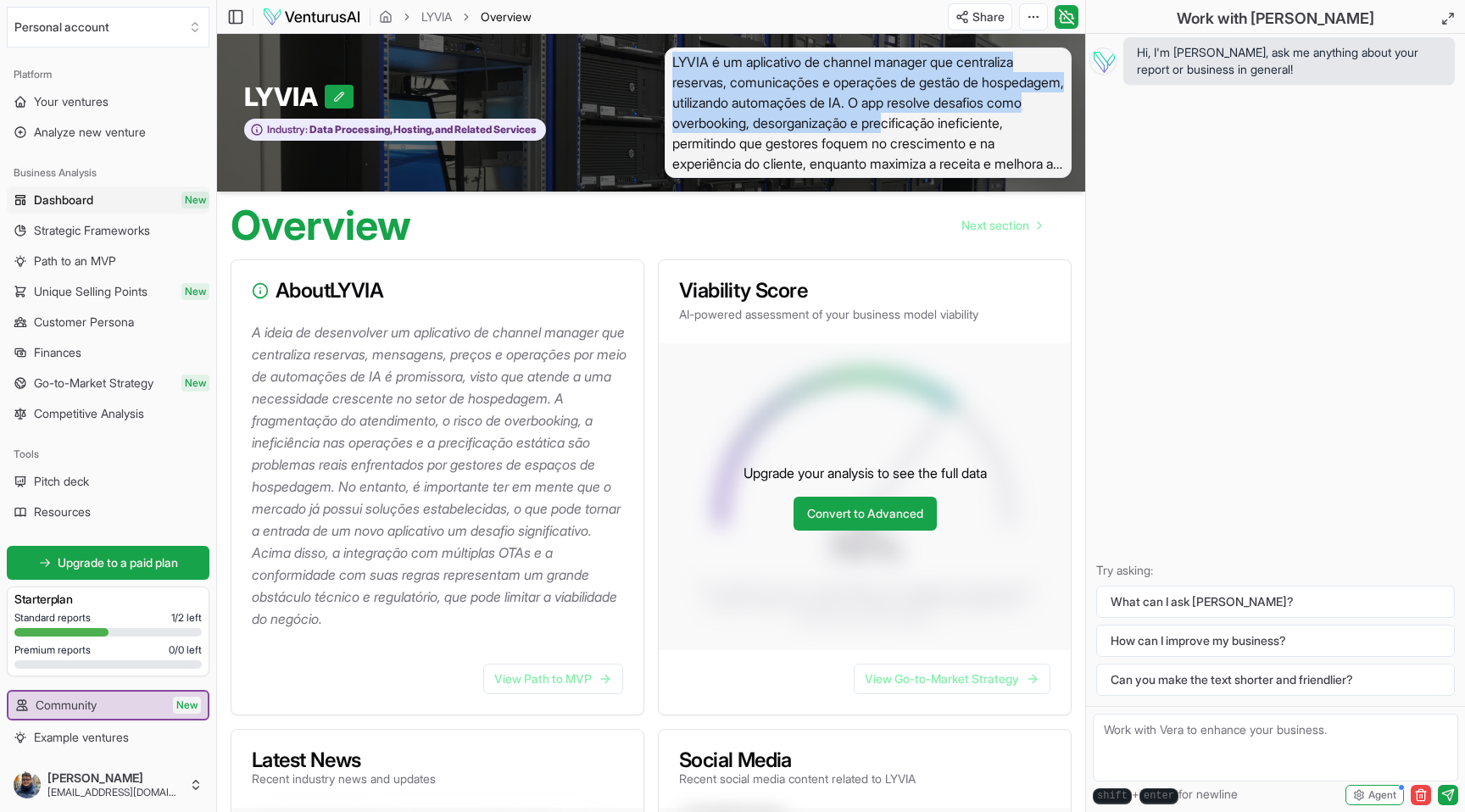
drag, startPoint x: 673, startPoint y: 59, endPoint x: 990, endPoint y: 129, distance: 324.6
click at [990, 129] on span "LYVIA é um aplicativo de channel manager que centraliza reservas, comunicações …" at bounding box center [868, 112] width 407 height 130
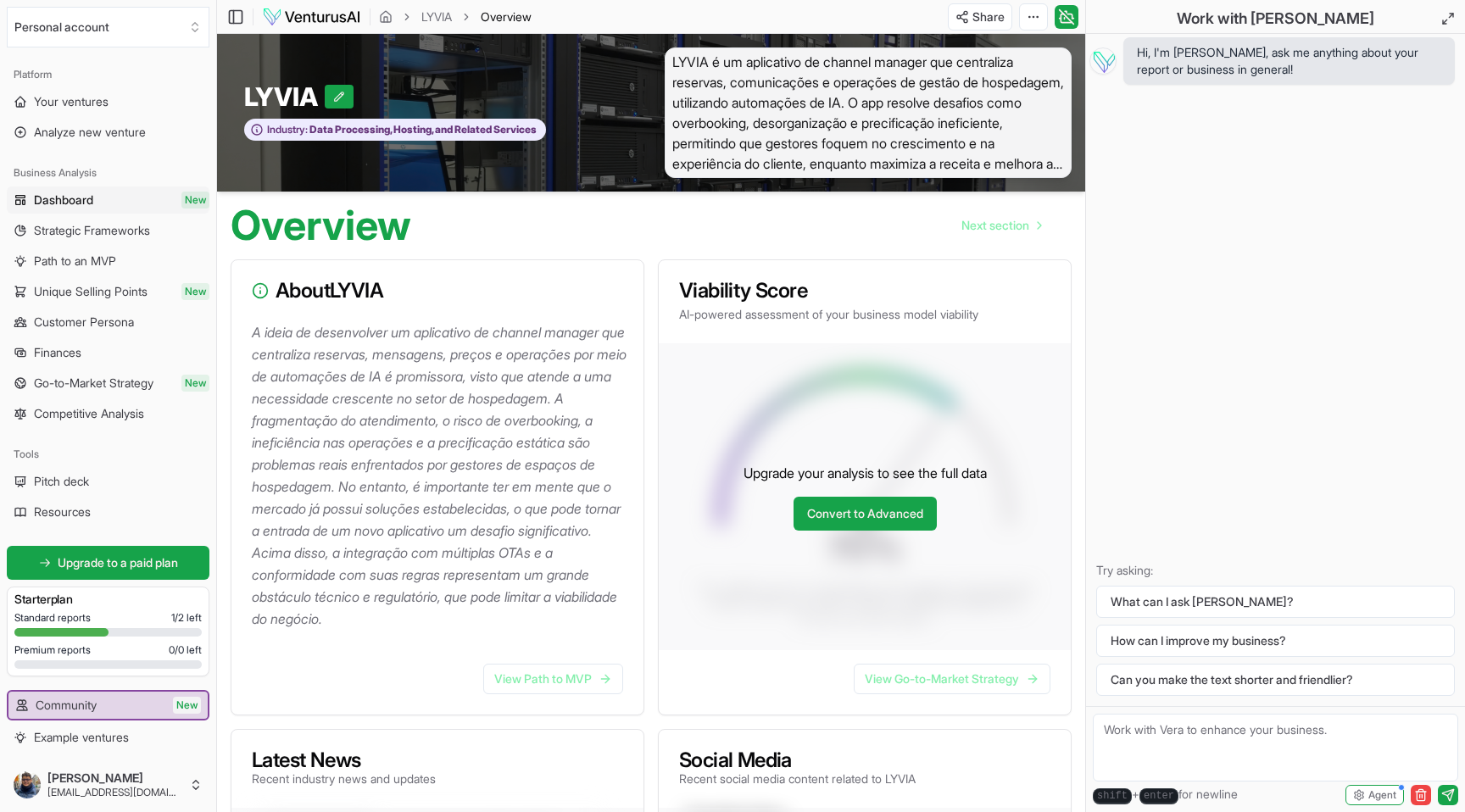
click at [1045, 143] on span "LYVIA é um aplicativo de channel manager que centraliza reservas, comunicações …" at bounding box center [868, 112] width 407 height 130
click at [1044, 161] on span "LYVIA é um aplicativo de channel manager que centraliza reservas, comunicações …" at bounding box center [868, 112] width 407 height 130
click at [863, 134] on span "LYVIA é um aplicativo de channel manager que centraliza reservas, comunicações …" at bounding box center [868, 112] width 407 height 130
click at [673, 58] on span "LYVIA é um aplicativo de channel manager que centraliza reservas, comunicações …" at bounding box center [868, 112] width 407 height 130
click at [340, 91] on icon at bounding box center [339, 97] width 12 height 12
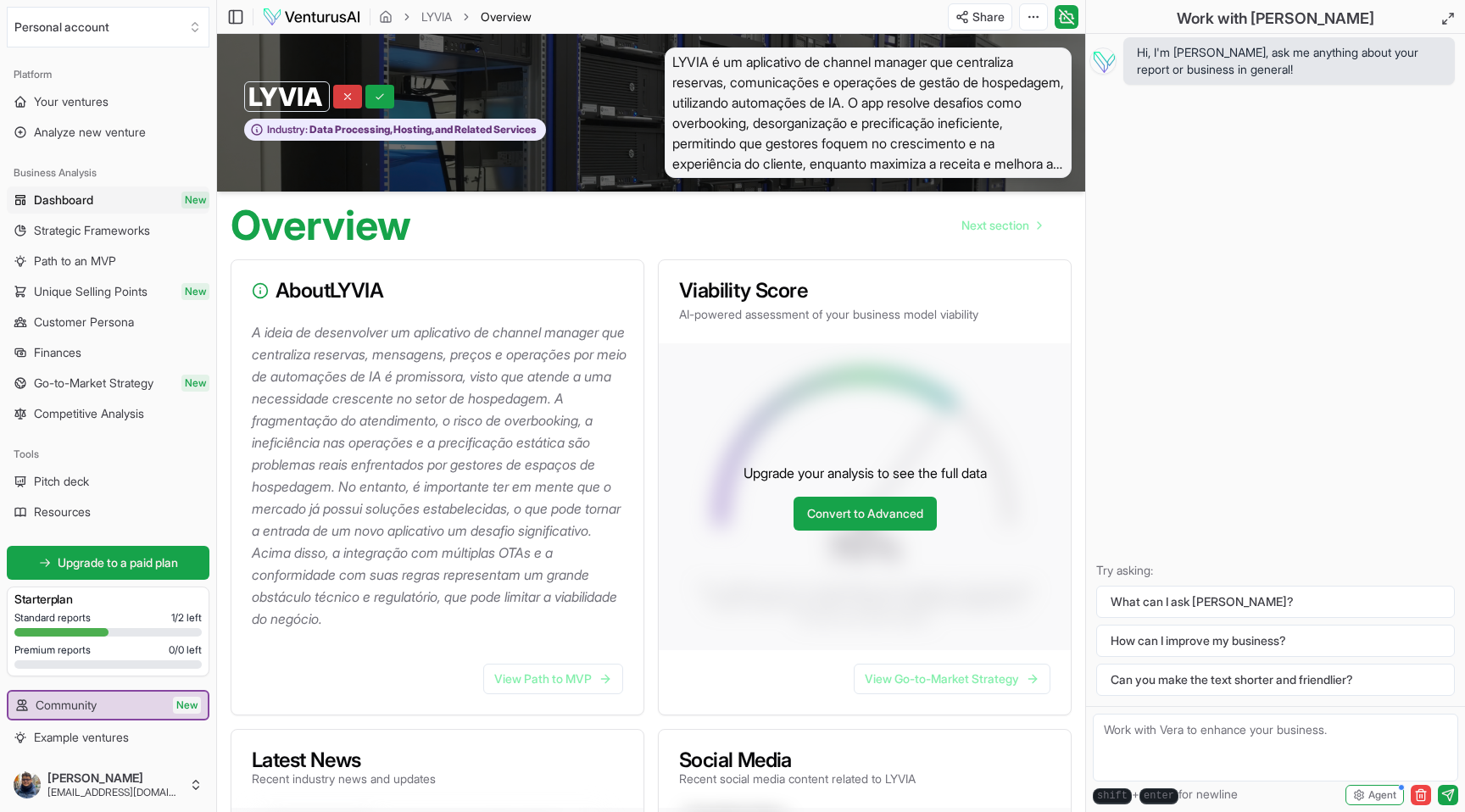
click at [344, 97] on icon at bounding box center [348, 97] width 12 height 12
click at [824, 71] on span "LYVIA é um aplicativo de channel manager que centraliza reservas, comunicações …" at bounding box center [868, 112] width 407 height 130
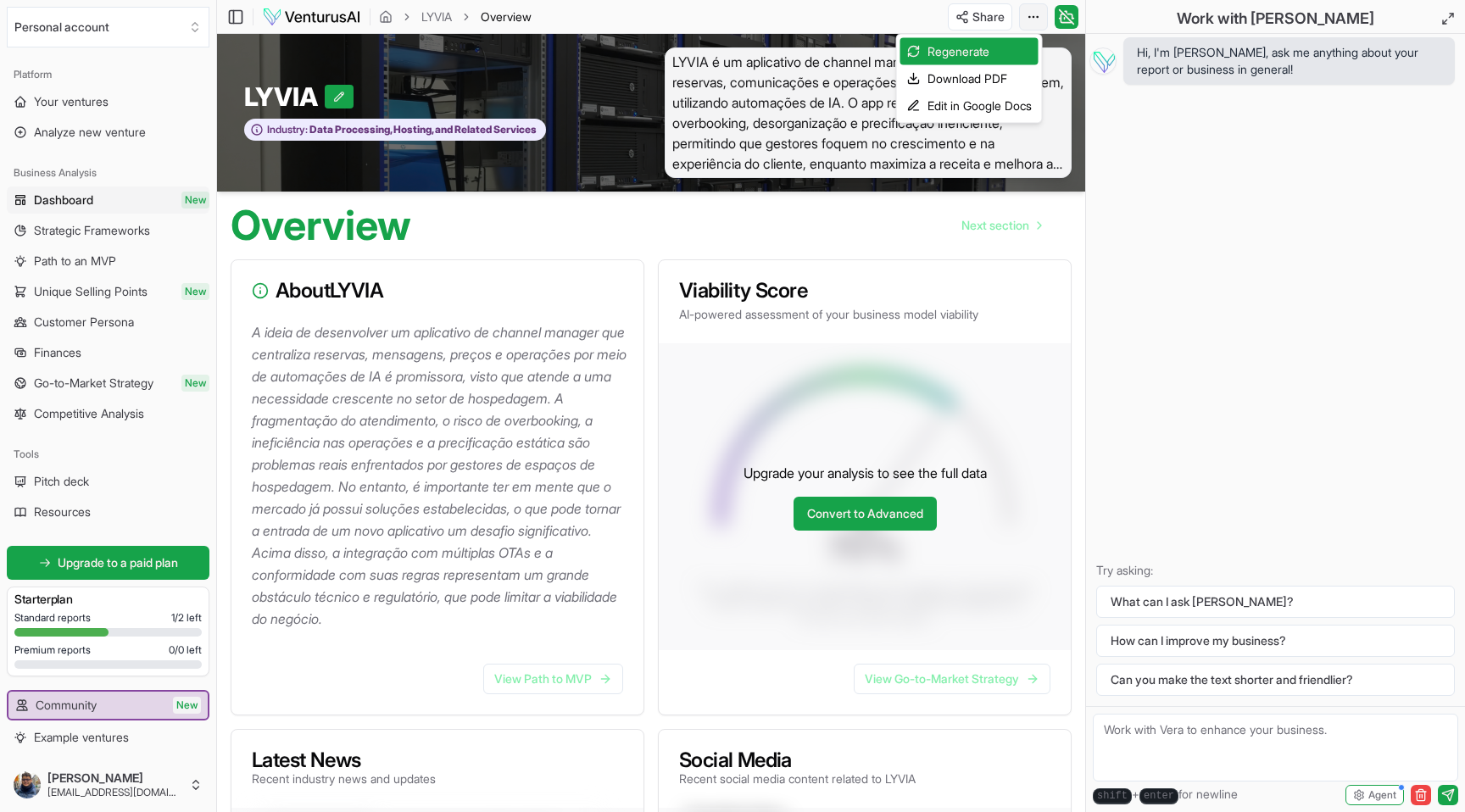
click at [1025, 9] on html "We value your privacy We use cookies to enhance your browsing experience, serve…" at bounding box center [732, 406] width 1465 height 812
click at [948, 78] on div "Download PDF" at bounding box center [969, 79] width 138 height 27
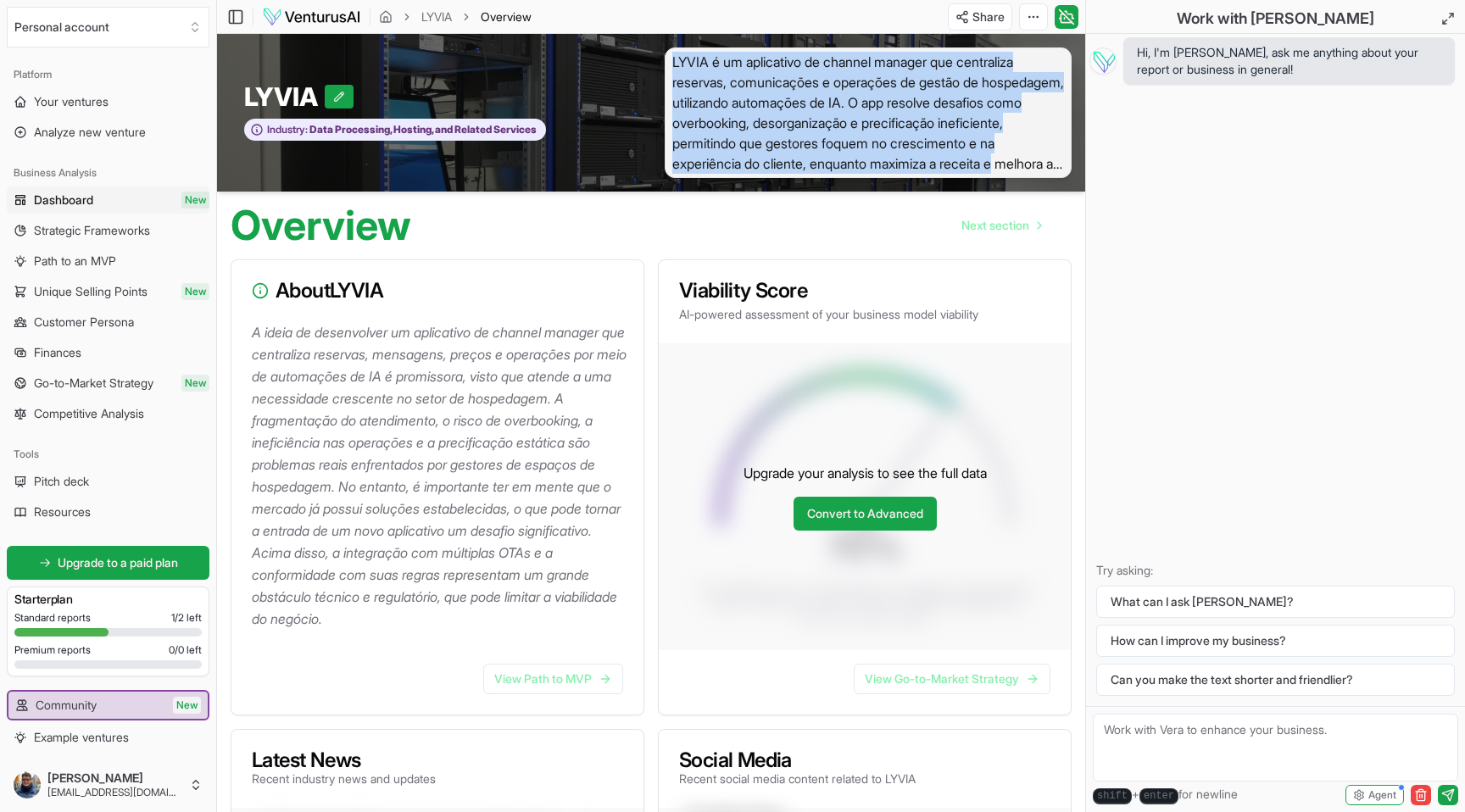
drag, startPoint x: 673, startPoint y: 57, endPoint x: 1058, endPoint y: 167, distance: 400.4
click at [1058, 167] on span "LYVIA é um aplicativo de channel manager que centraliza reservas, comunicações …" at bounding box center [868, 112] width 407 height 130
click at [1069, 143] on span "LYVIA é um aplicativo de channel manager que centraliza reservas, comunicações …" at bounding box center [868, 112] width 407 height 130
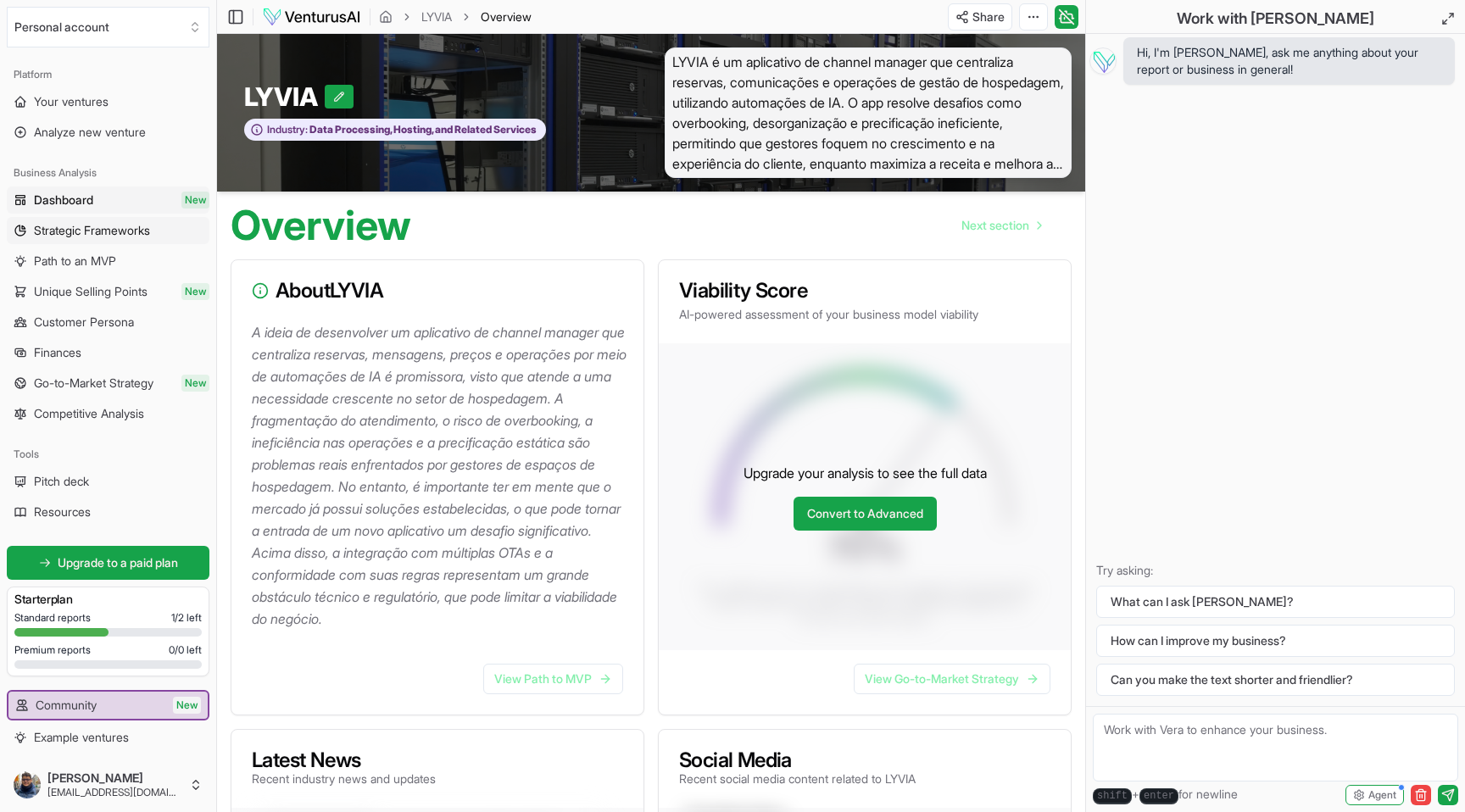
click at [111, 237] on span "Strategic Frameworks" at bounding box center [92, 230] width 117 height 17
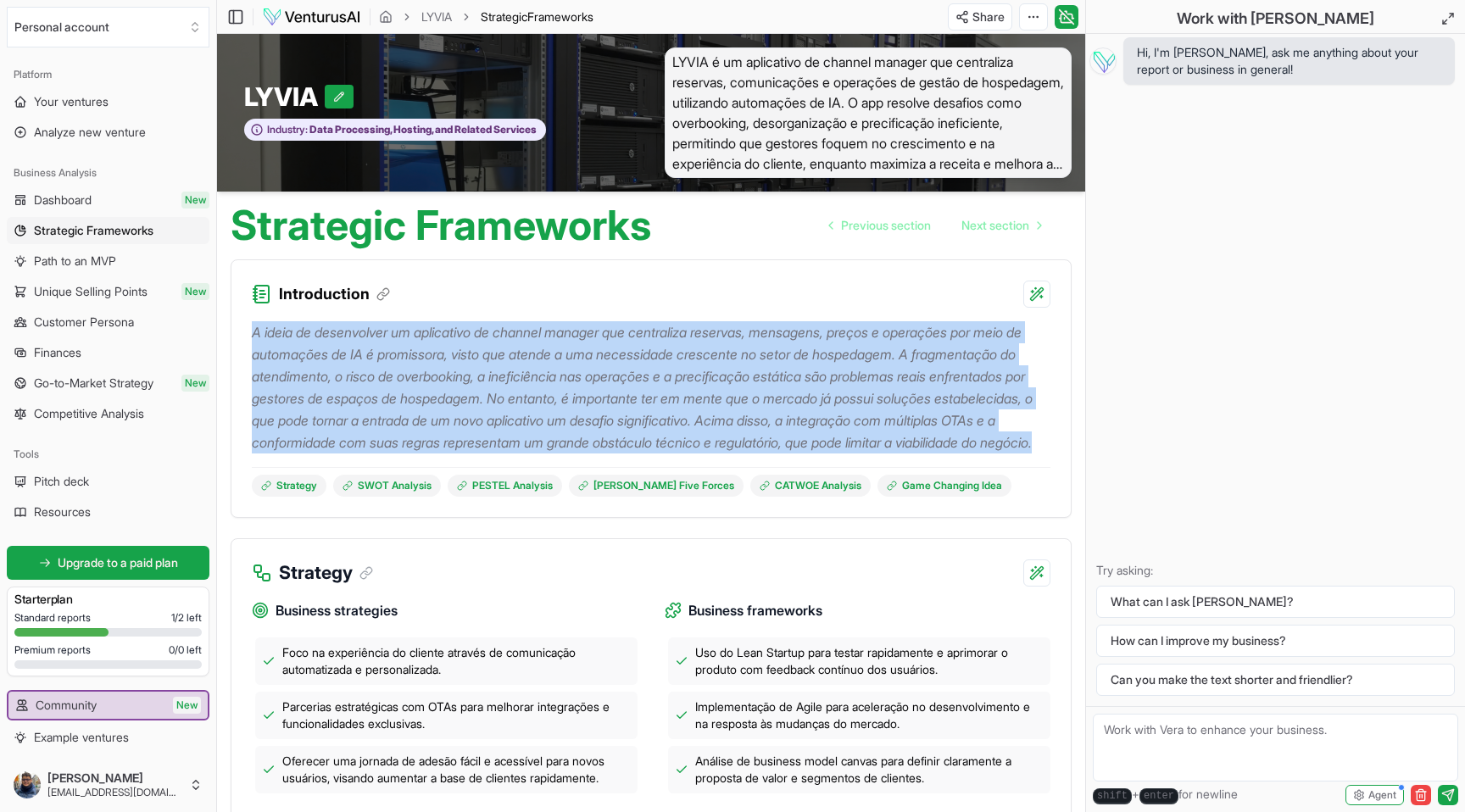
drag, startPoint x: 249, startPoint y: 329, endPoint x: 683, endPoint y: 468, distance: 455.7
click at [683, 468] on div "A ideia de desenvolver um aplicativo de channel manager que centraliza reservas…" at bounding box center [651, 412] width 839 height 210
copy p "A ideia de desenvolver um aplicativo de channel manager que centraliza reservas…"
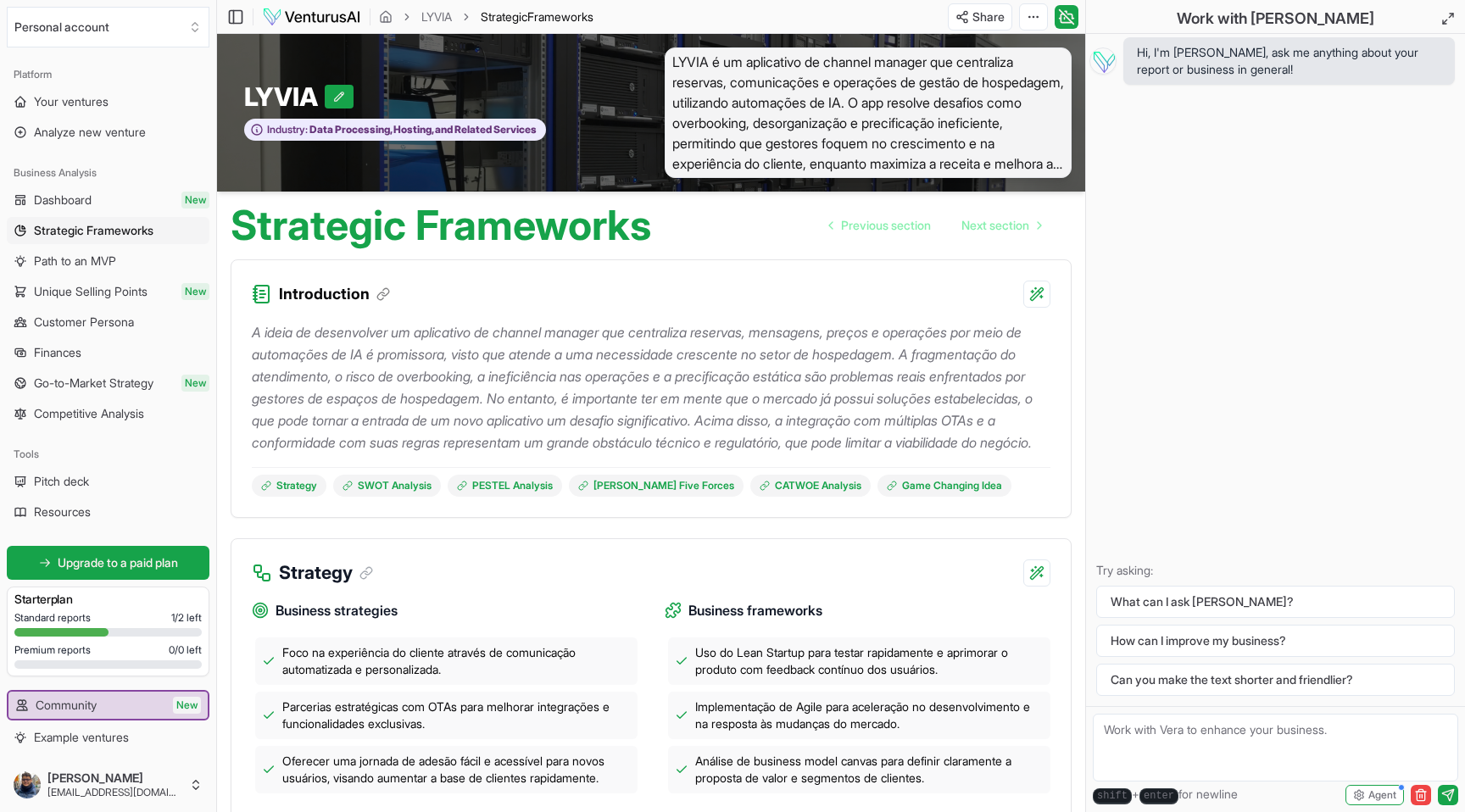
click at [583, 305] on div "Introduction" at bounding box center [651, 283] width 839 height 47
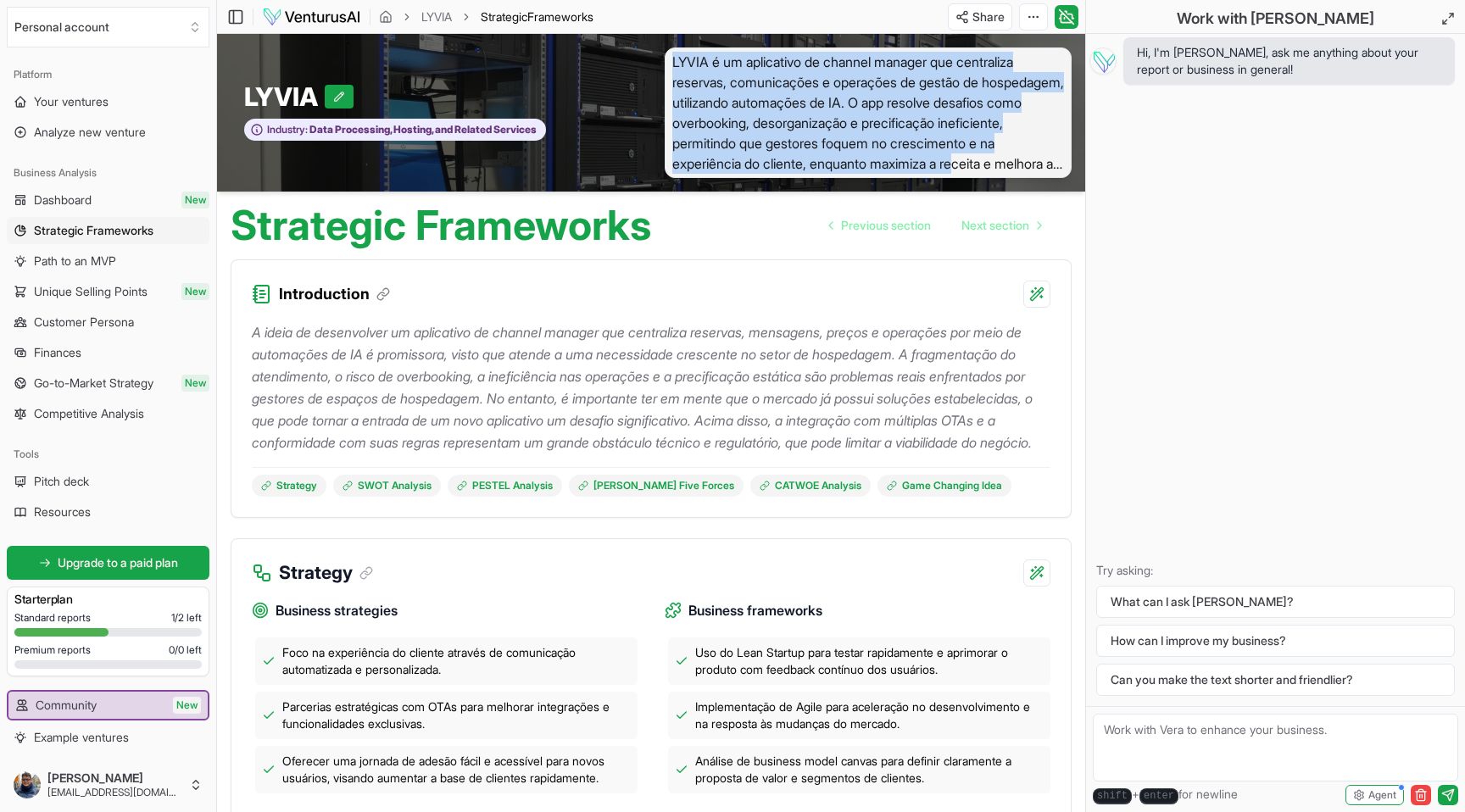
drag, startPoint x: 670, startPoint y: 60, endPoint x: 1001, endPoint y: 163, distance: 346.7
click at [1001, 163] on span "LYVIA é um aplicativo de channel manager que centraliza reservas, comunicações …" at bounding box center [868, 112] width 407 height 130
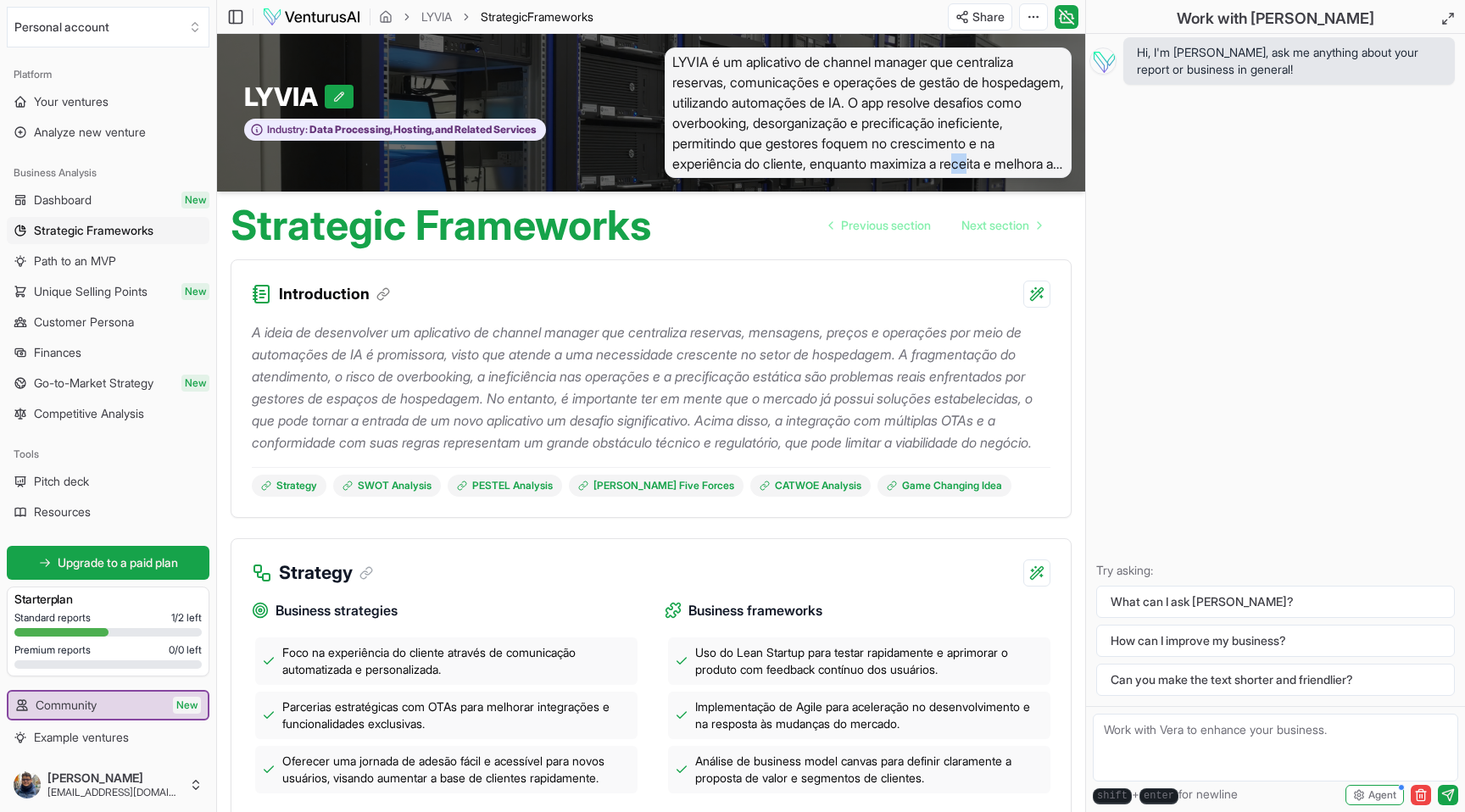
drag, startPoint x: 1001, startPoint y: 163, endPoint x: 1014, endPoint y: 164, distance: 13.0
click at [1014, 164] on span "LYVIA é um aplicativo de channel manager que centraliza reservas, comunicações …" at bounding box center [868, 112] width 407 height 130
click at [104, 268] on span "Path to an MVP" at bounding box center [74, 261] width 82 height 17
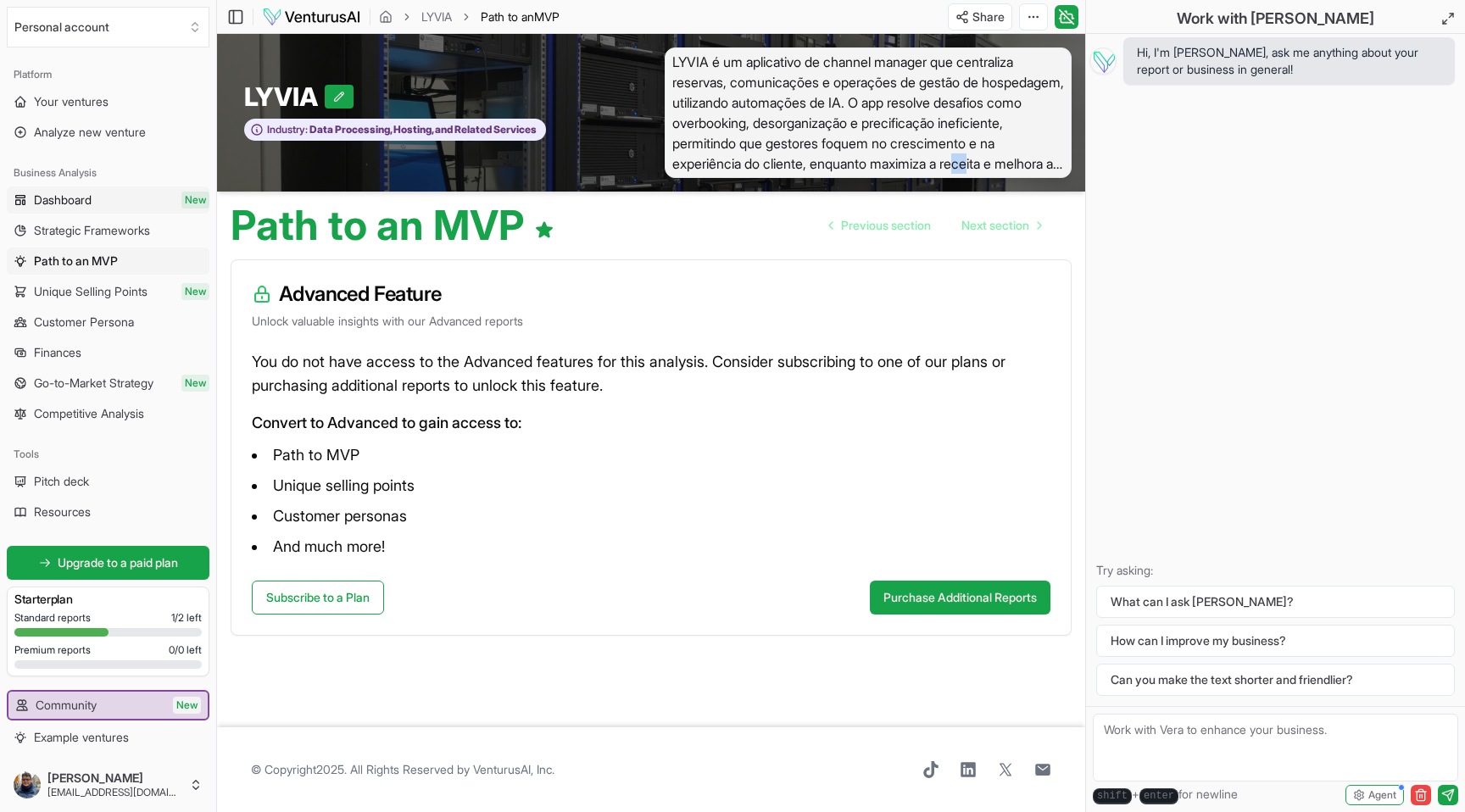
click at [117, 200] on link "Dashboard New" at bounding box center [108, 199] width 203 height 27
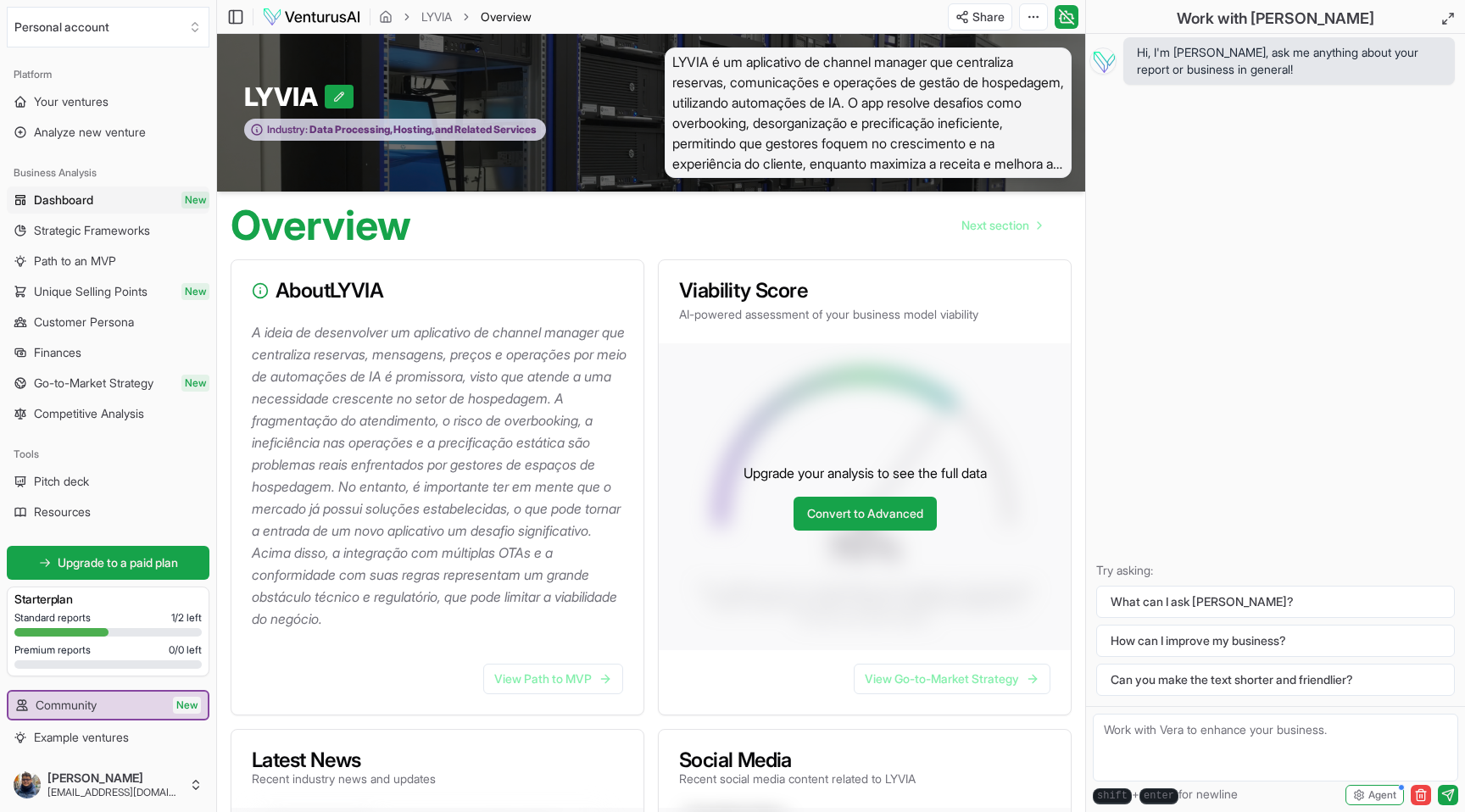
click at [446, 124] on span "Data Processing, Hosting, and Related Services" at bounding box center [421, 129] width 229 height 14
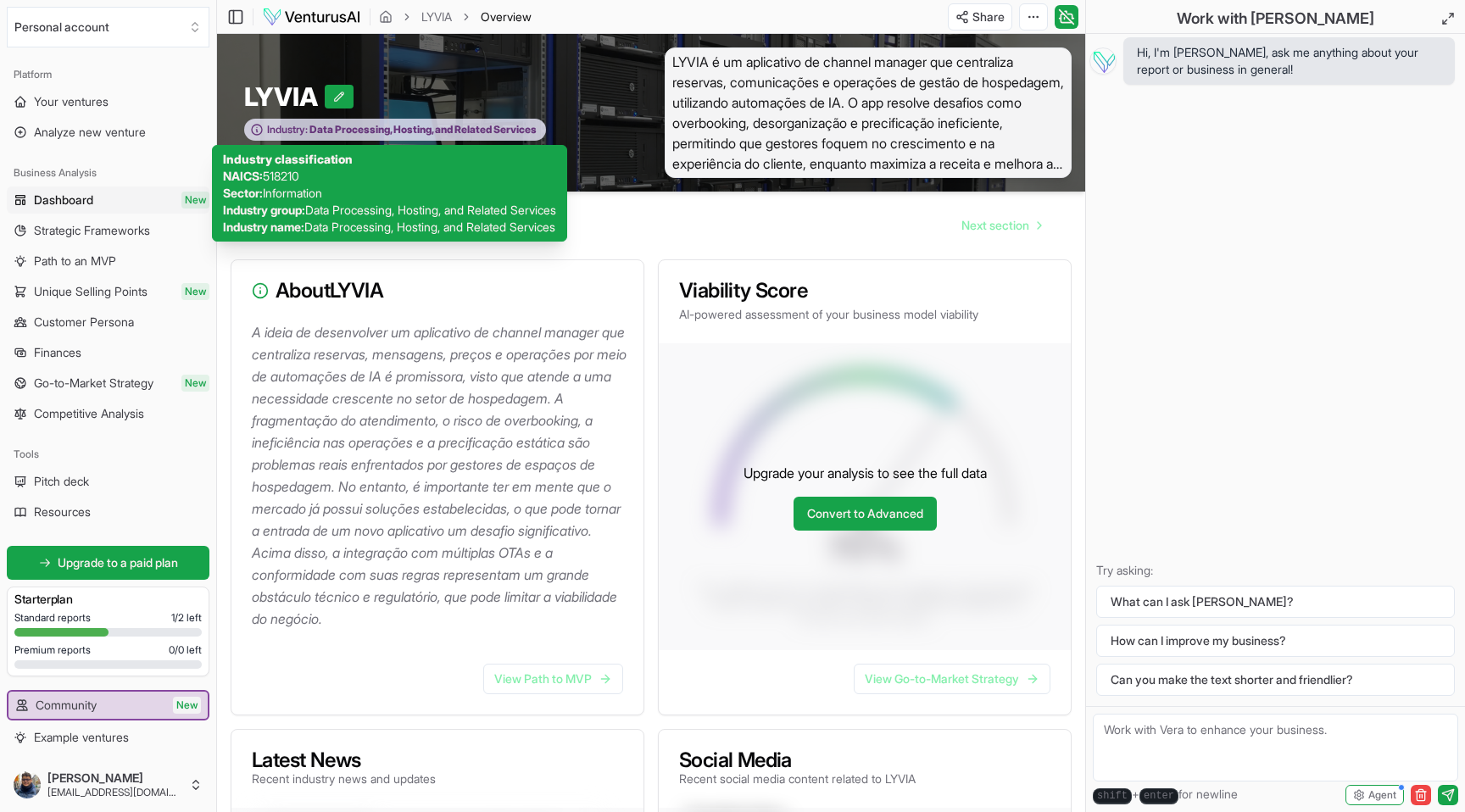
click at [446, 124] on span "Data Processing, Hosting, and Related Services" at bounding box center [421, 129] width 229 height 14
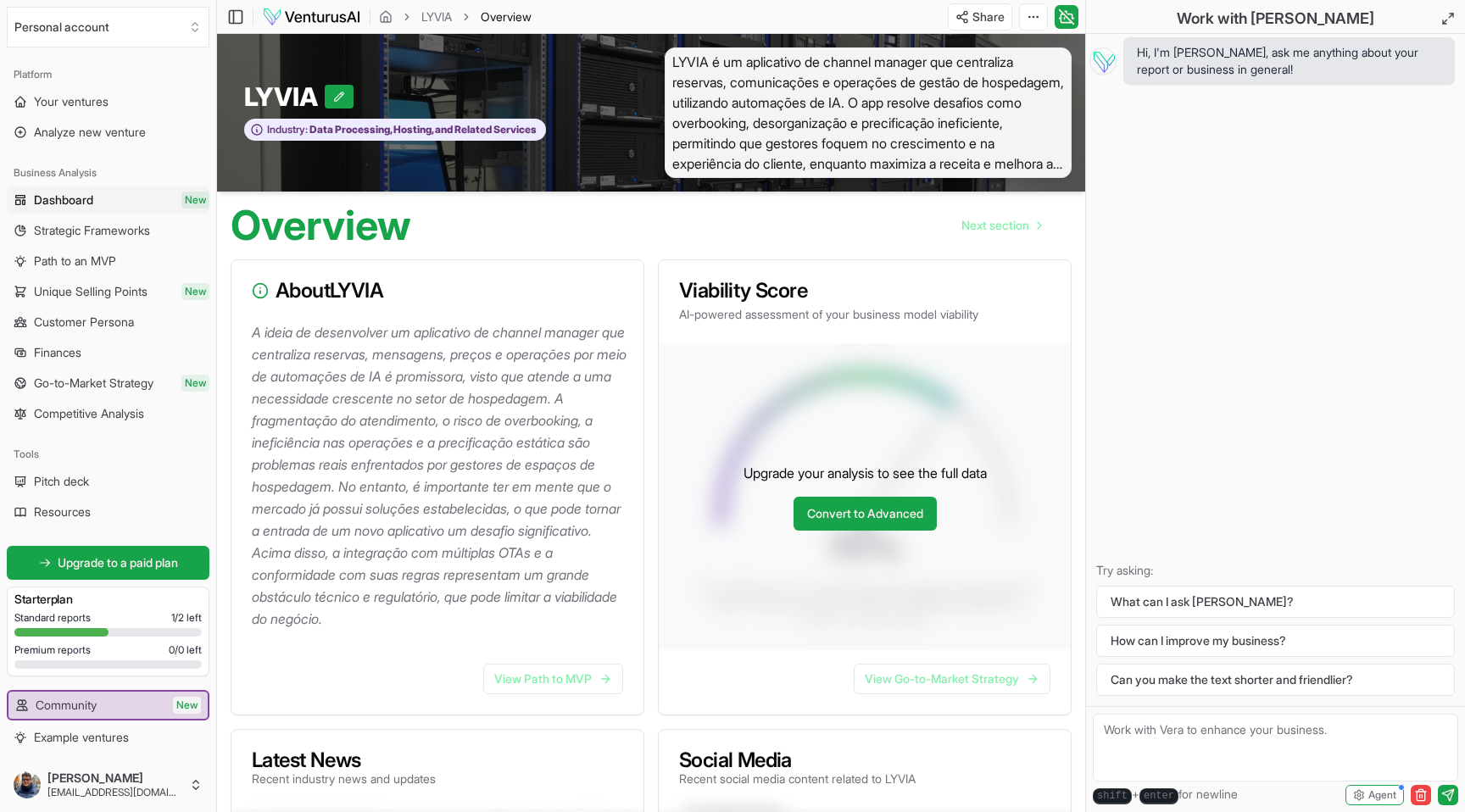
click at [807, 123] on span "LYVIA é um aplicativo de channel manager que centraliza reservas, comunicações …" at bounding box center [868, 112] width 407 height 130
click at [445, 9] on link "LYVIA" at bounding box center [436, 17] width 30 height 17
click at [446, 14] on link "LYVIA" at bounding box center [436, 17] width 30 height 17
click at [395, 16] on ol "LYVIA Overview" at bounding box center [455, 17] width 153 height 17
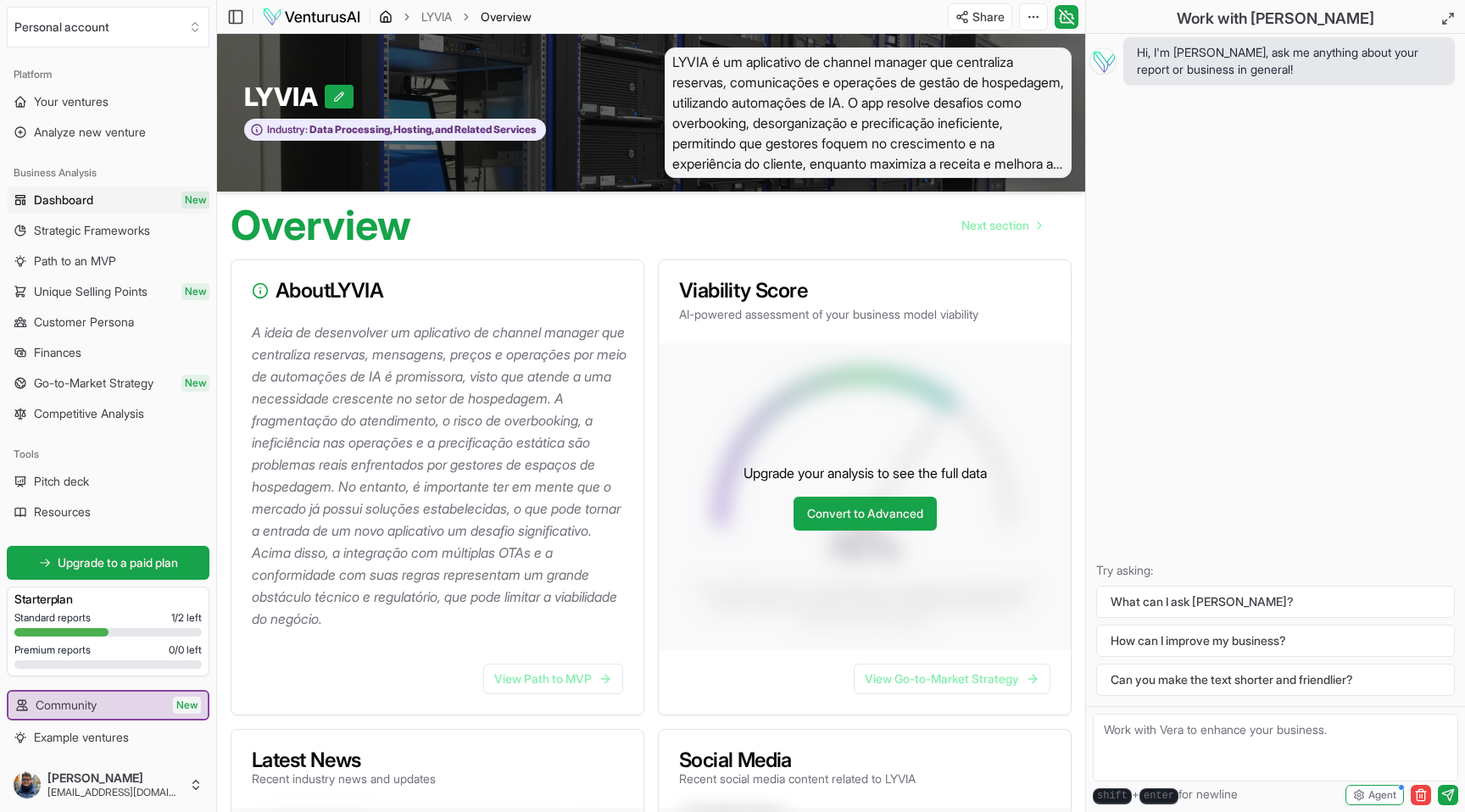
click at [386, 16] on icon "breadcrumb" at bounding box center [386, 17] width 14 height 14
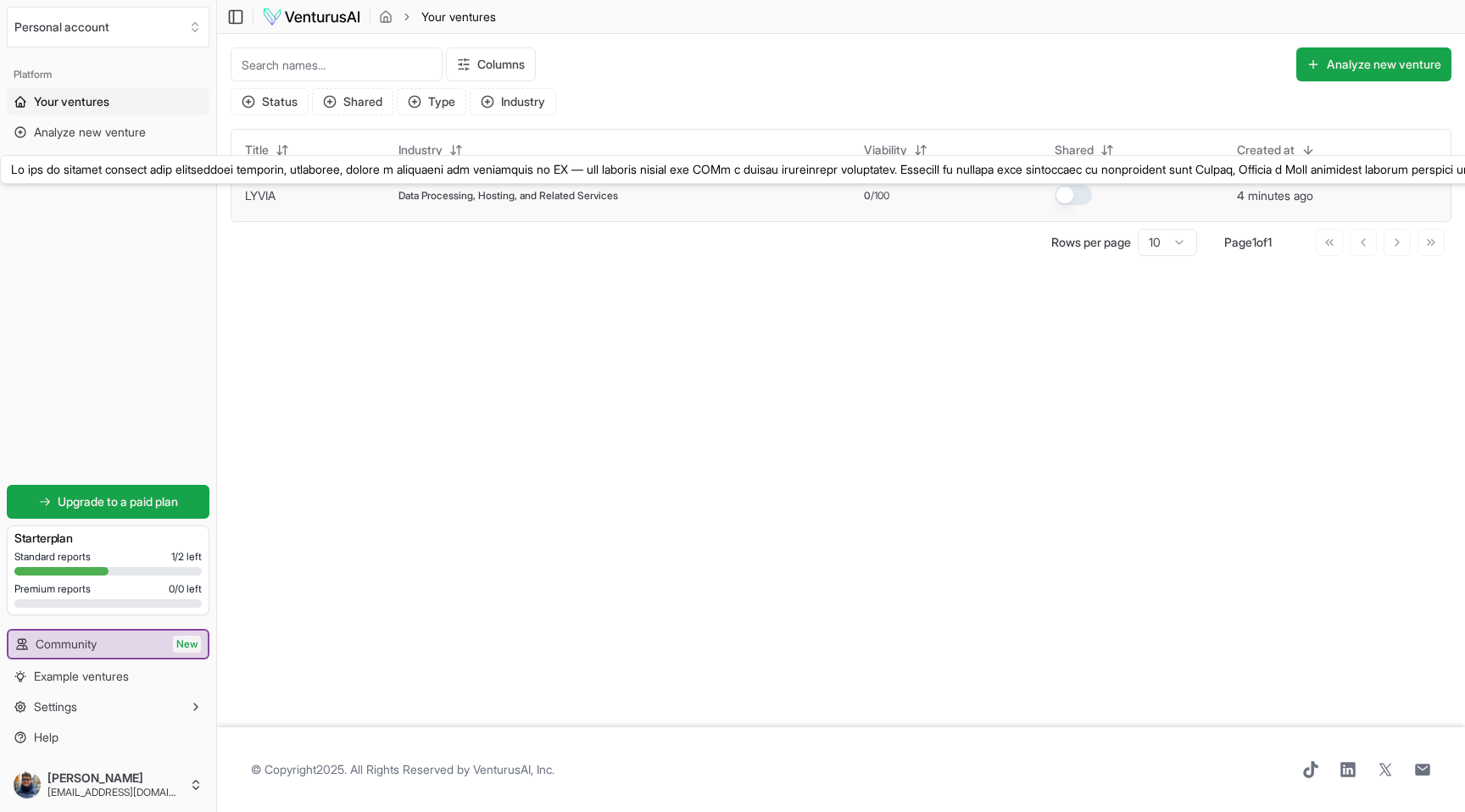
click at [259, 196] on link "LYVIA" at bounding box center [260, 195] width 30 height 15
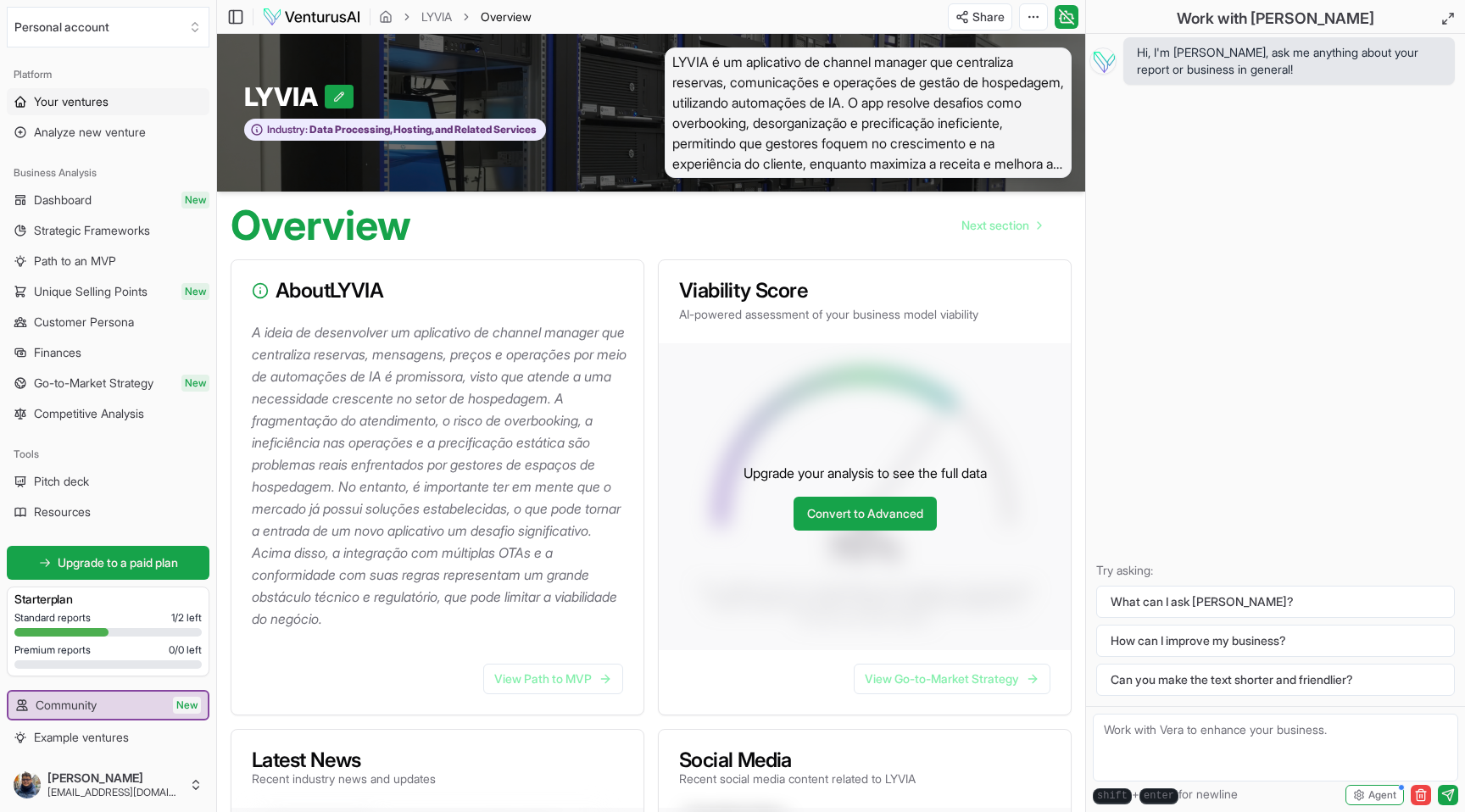
click at [122, 106] on link "Your ventures" at bounding box center [108, 101] width 203 height 27
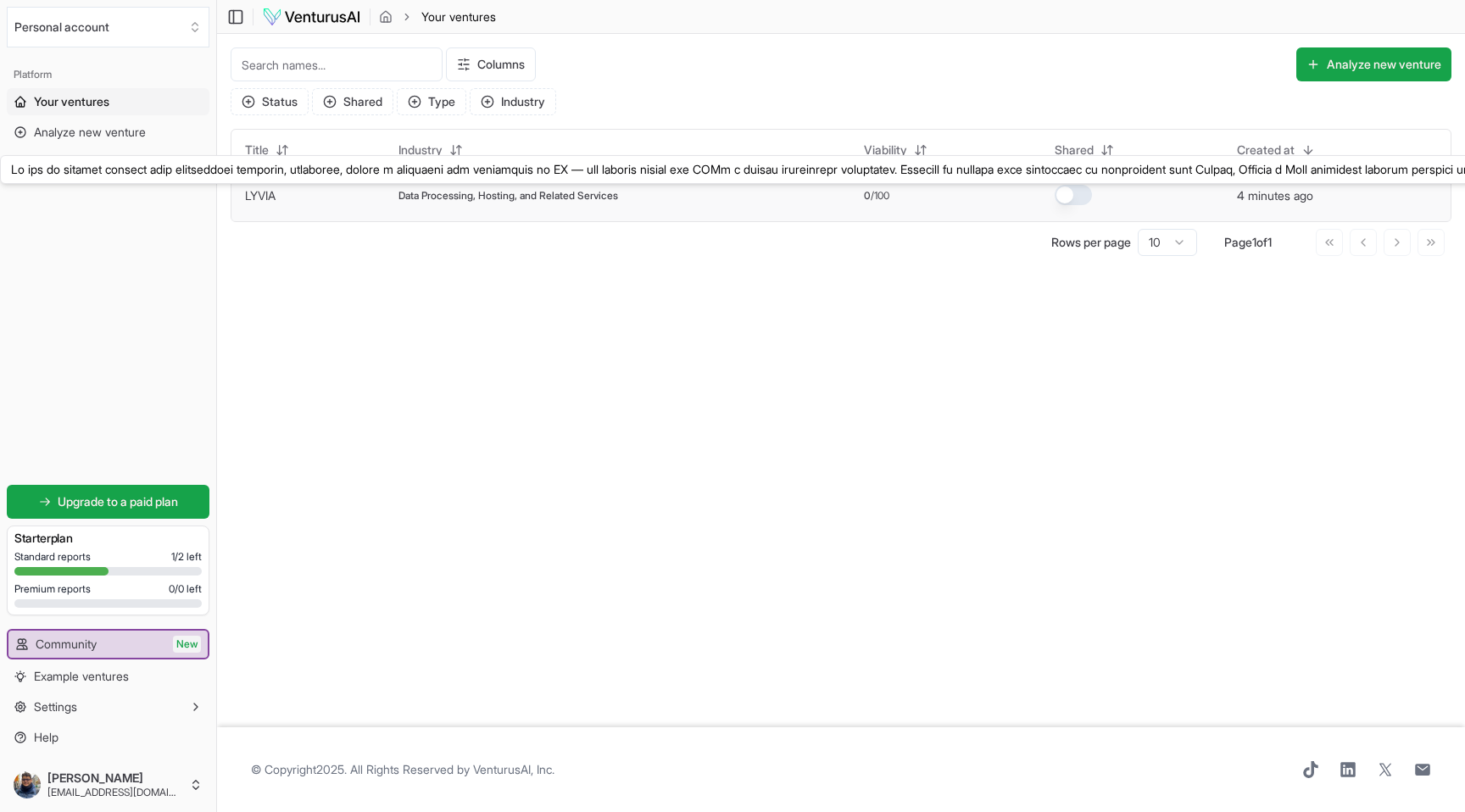
click at [262, 194] on link "LYVIA" at bounding box center [260, 195] width 30 height 15
